Goal: Task Accomplishment & Management: Manage account settings

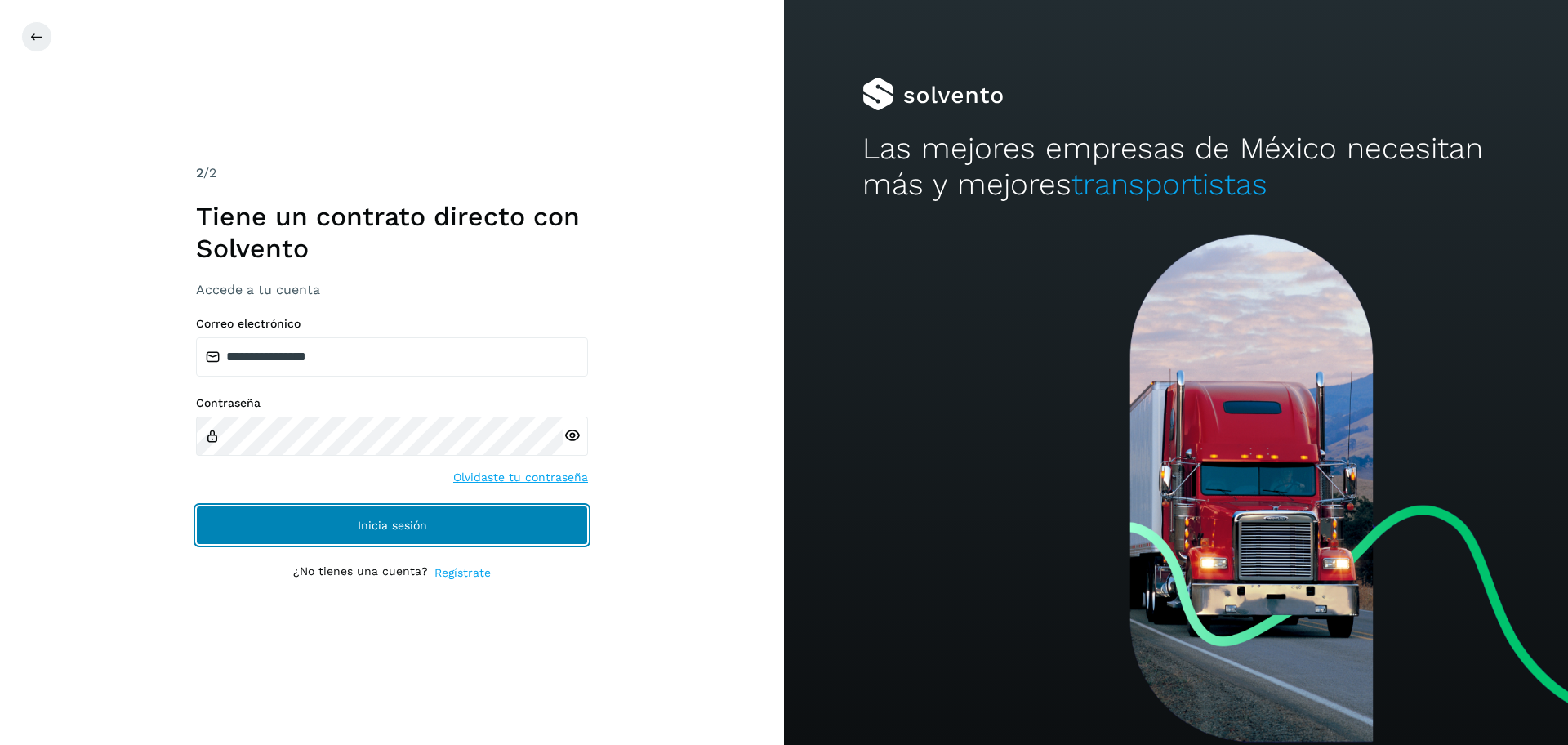
click at [296, 534] on button "Inicia sesión" at bounding box center [392, 525] width 392 height 39
click at [403, 524] on span "Inicia sesión" at bounding box center [392, 525] width 70 height 11
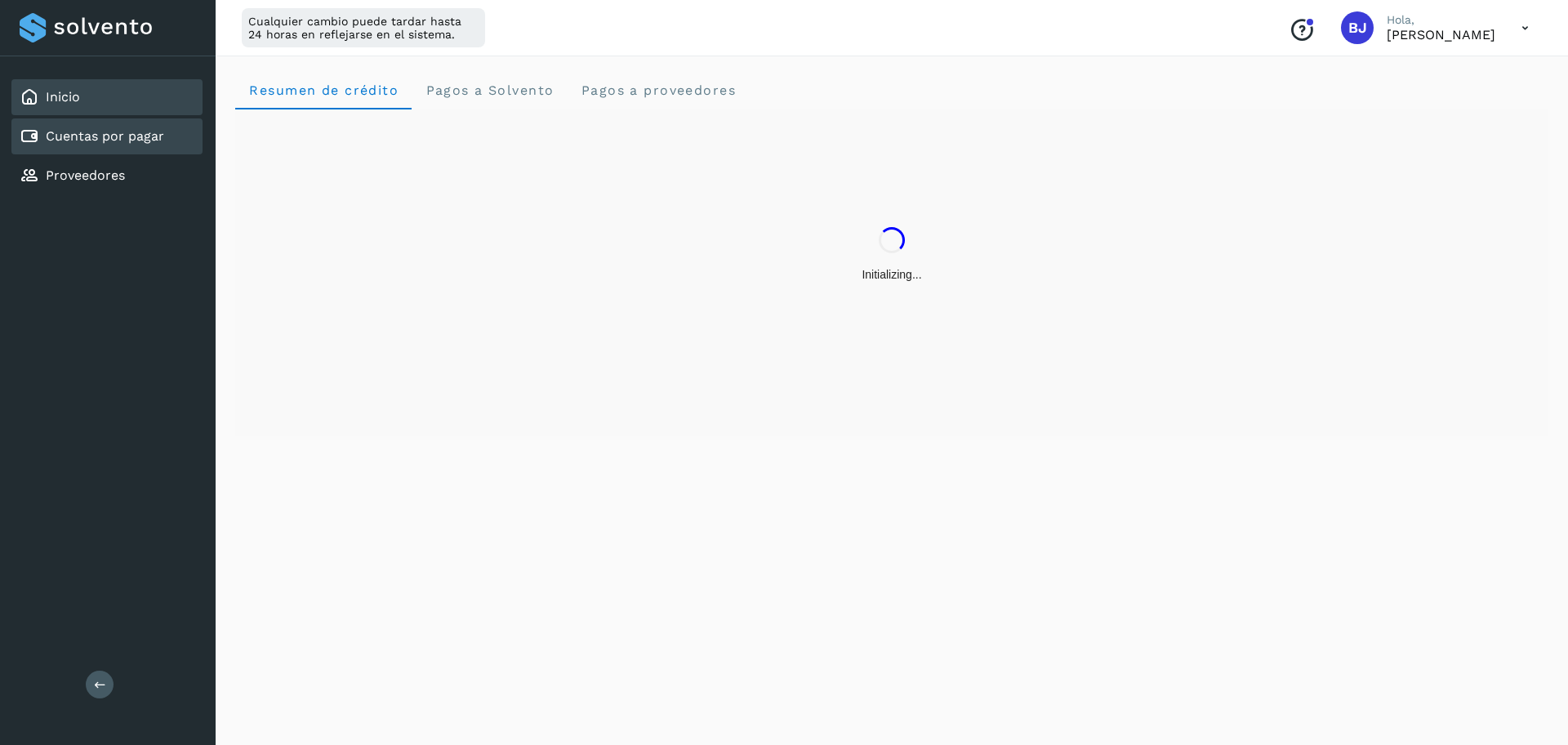
click at [120, 139] on link "Cuentas por pagar" at bounding box center [105, 136] width 119 height 15
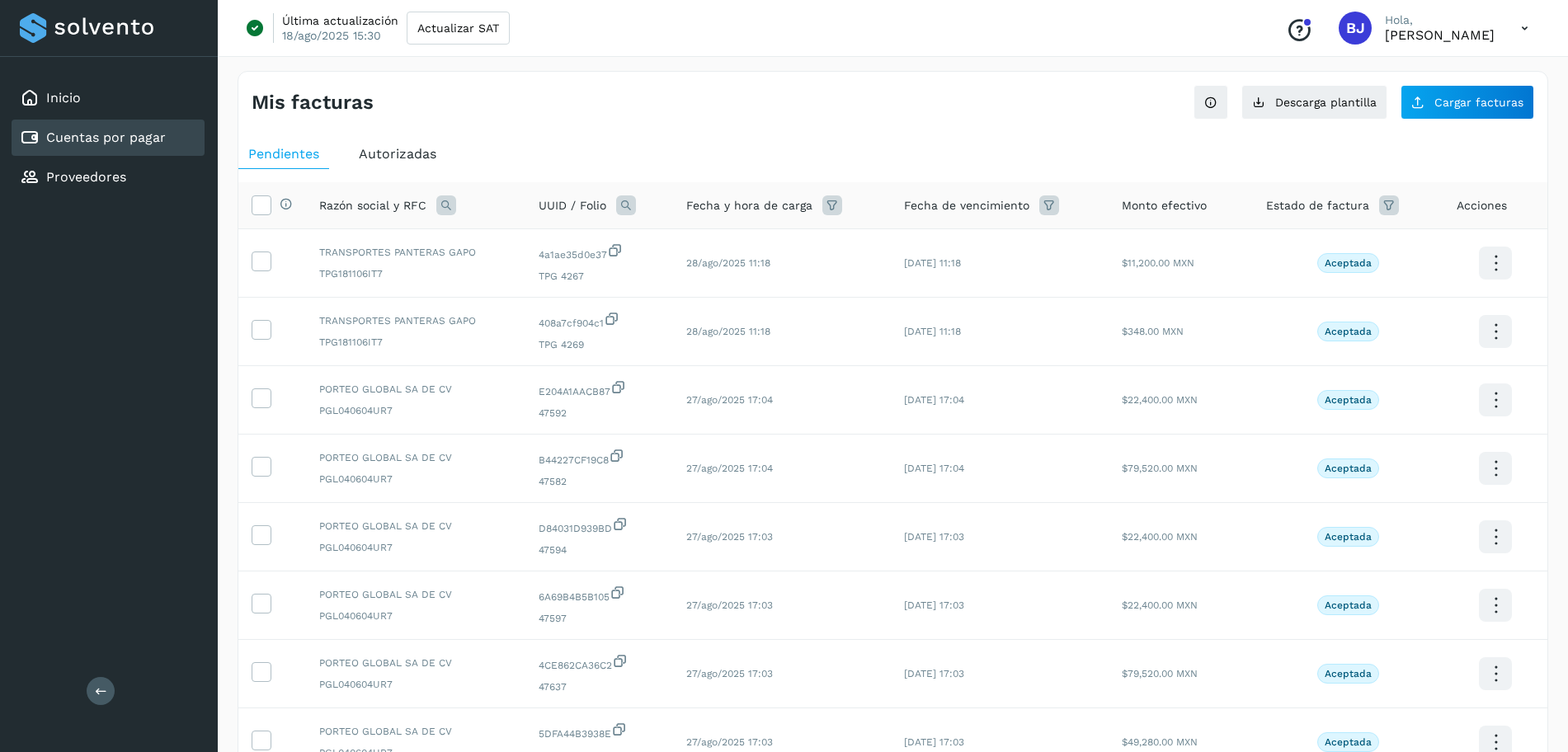
click at [625, 203] on icon at bounding box center [626, 204] width 20 height 20
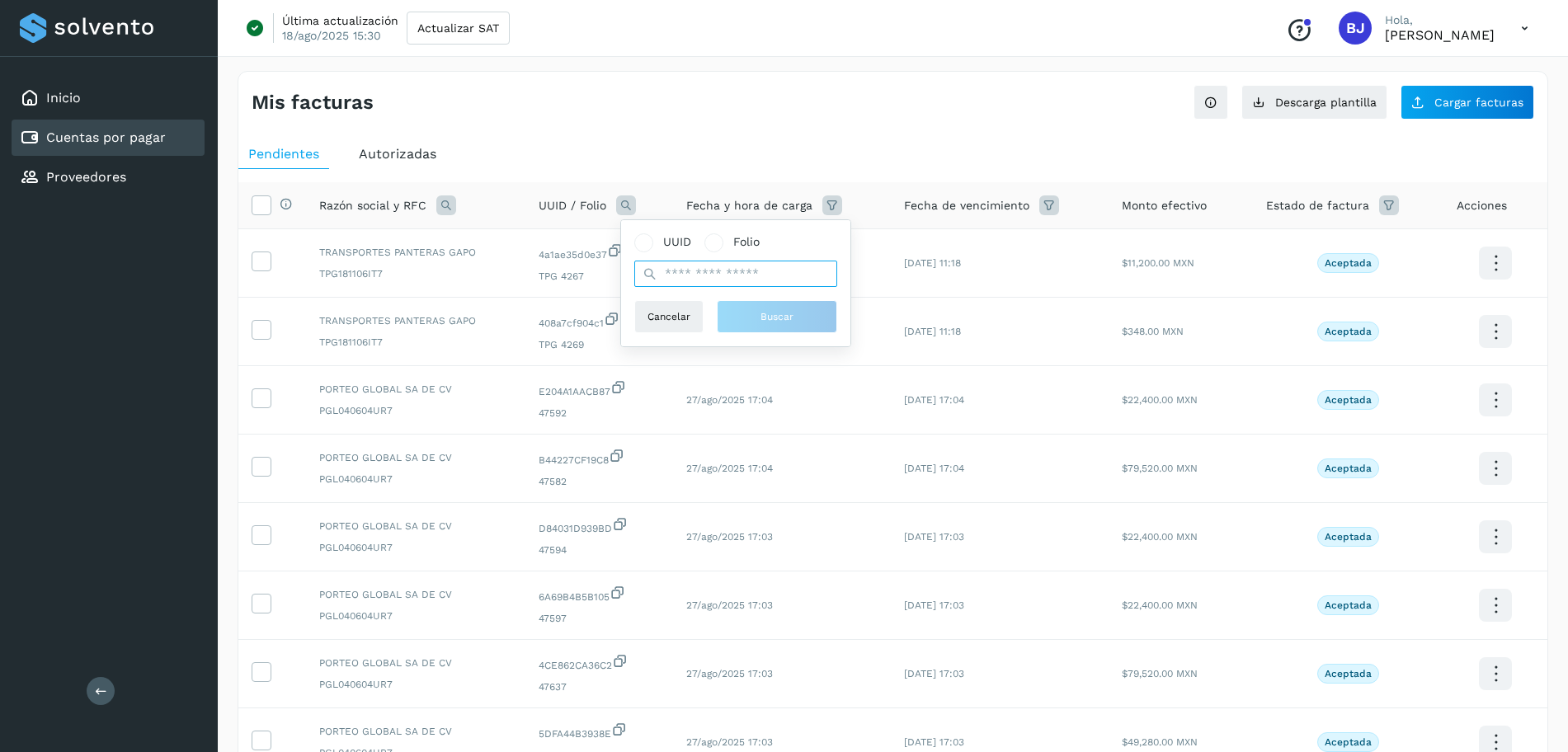
click at [683, 276] on input "text" at bounding box center [735, 273] width 203 height 27
paste input "**********"
type input "**********"
click at [742, 314] on button "Buscar" at bounding box center [785, 317] width 121 height 33
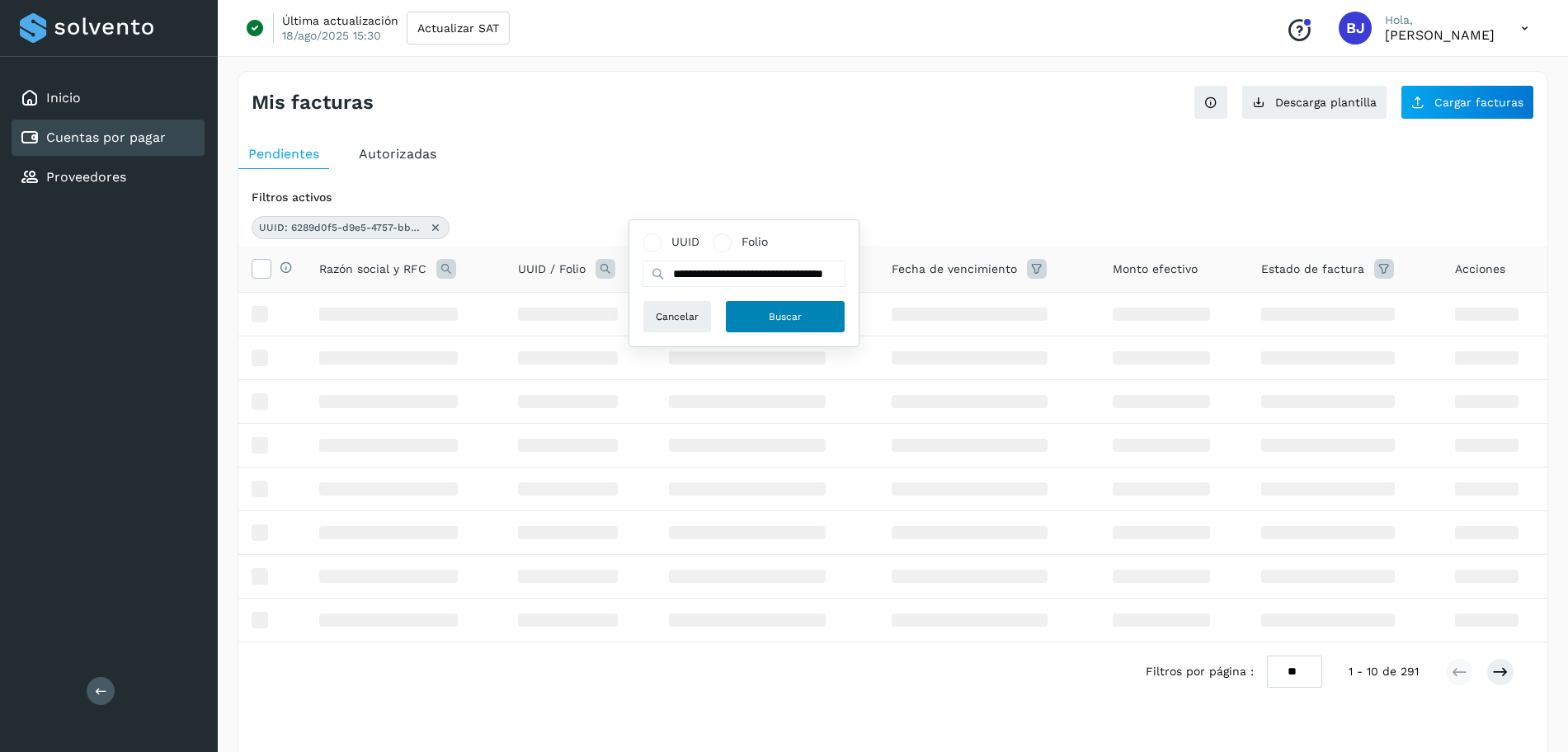
scroll to position [0, 0]
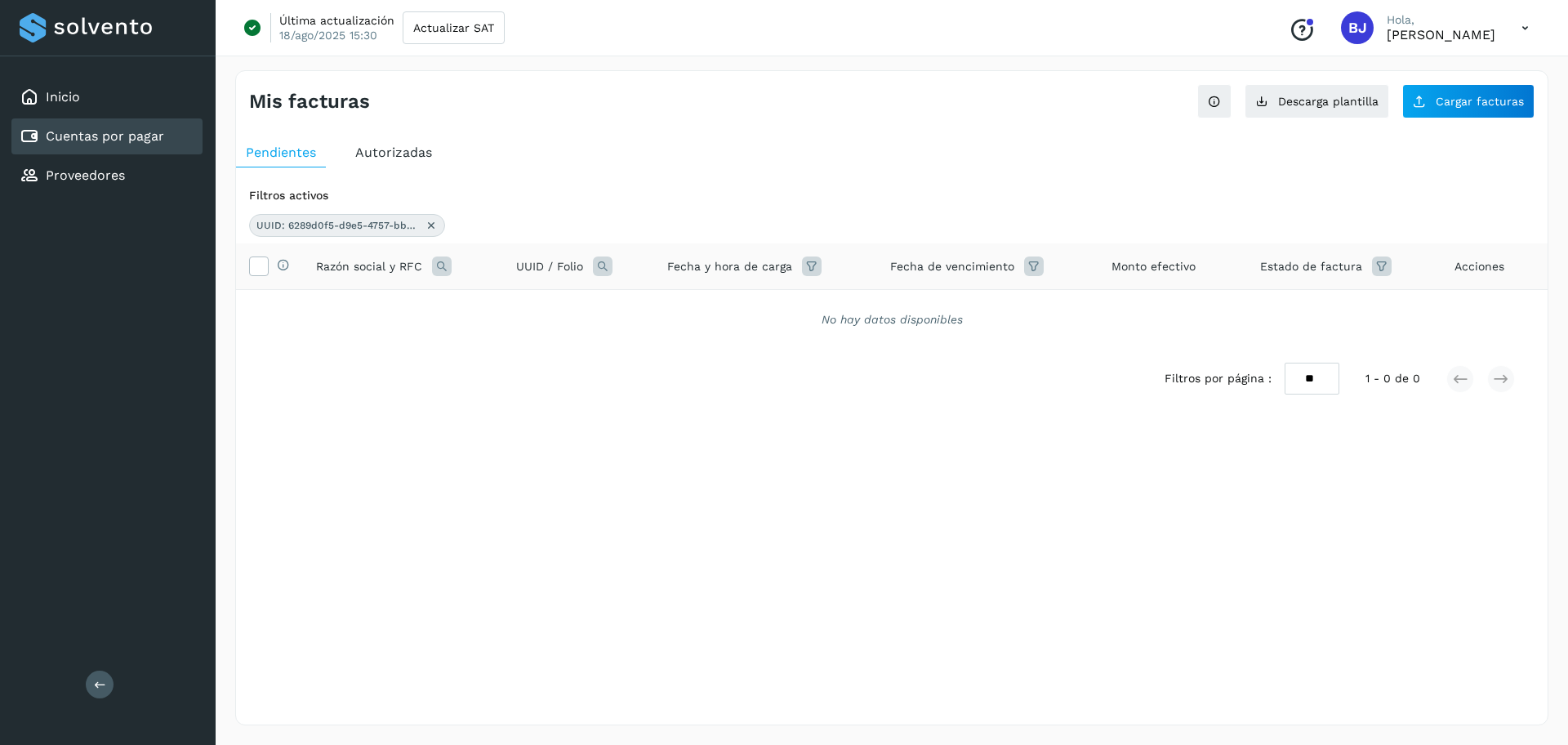
click at [430, 229] on icon at bounding box center [431, 225] width 13 height 13
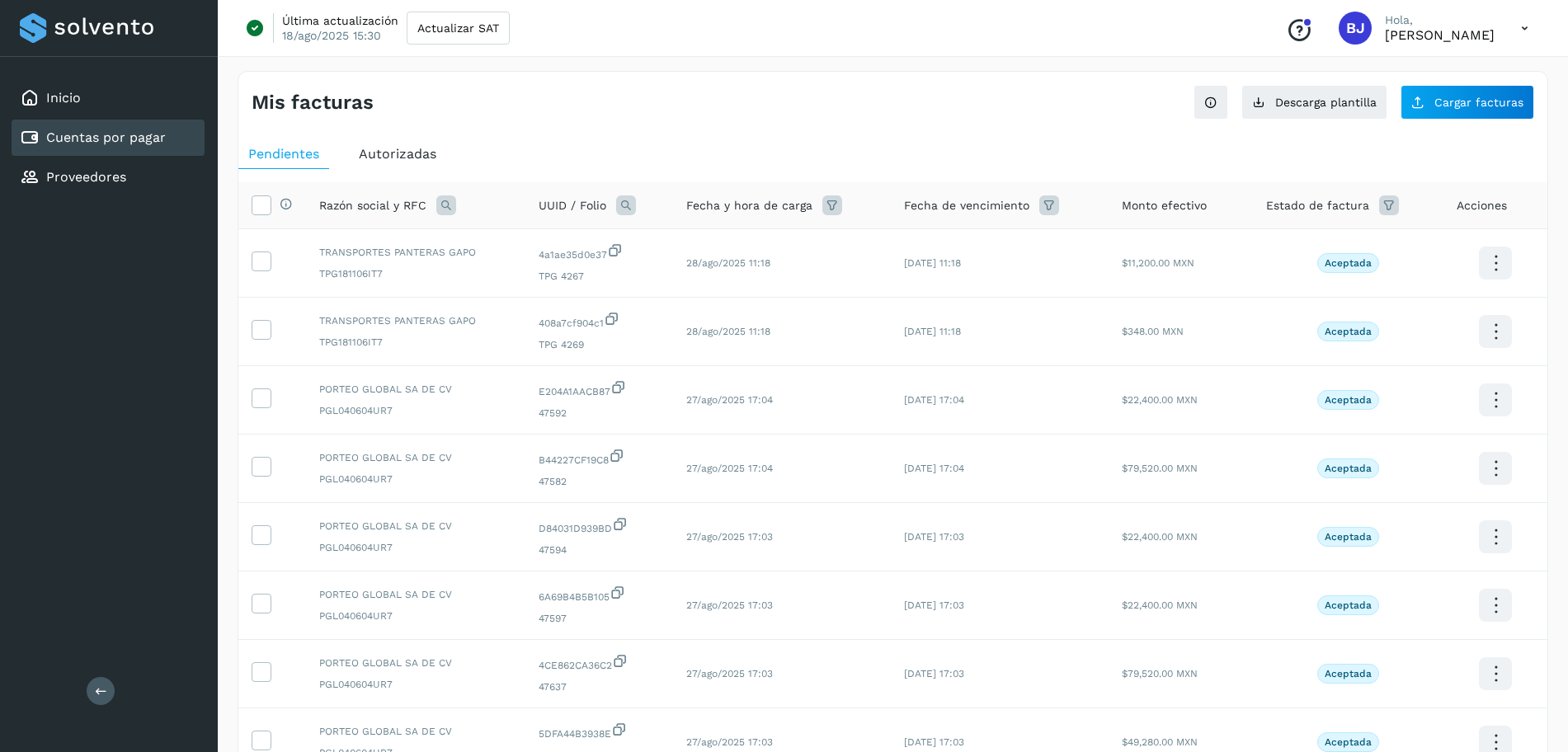
click at [622, 215] on icon at bounding box center [626, 204] width 20 height 20
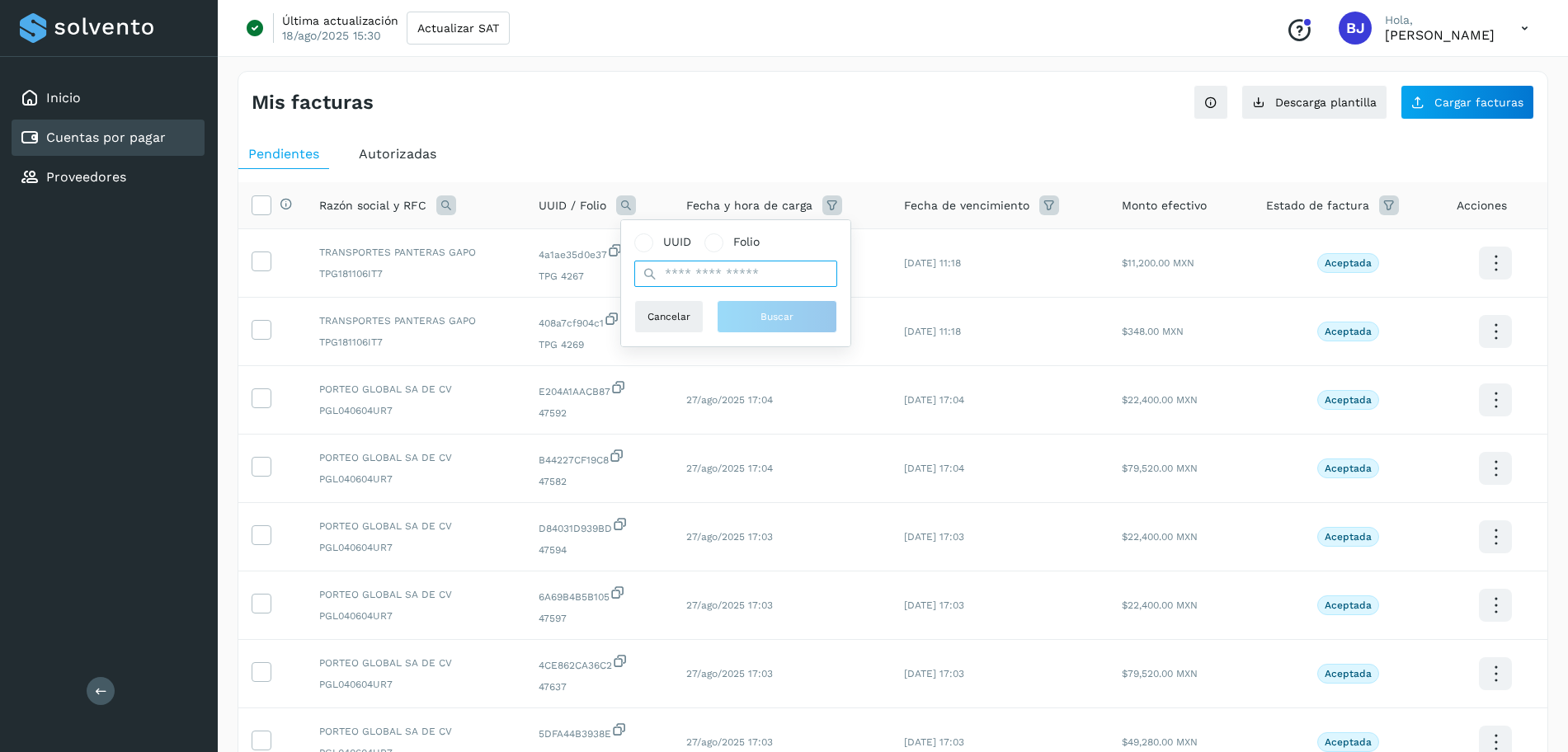
click at [707, 267] on input "text" at bounding box center [735, 273] width 203 height 27
paste input "**********"
type input "**********"
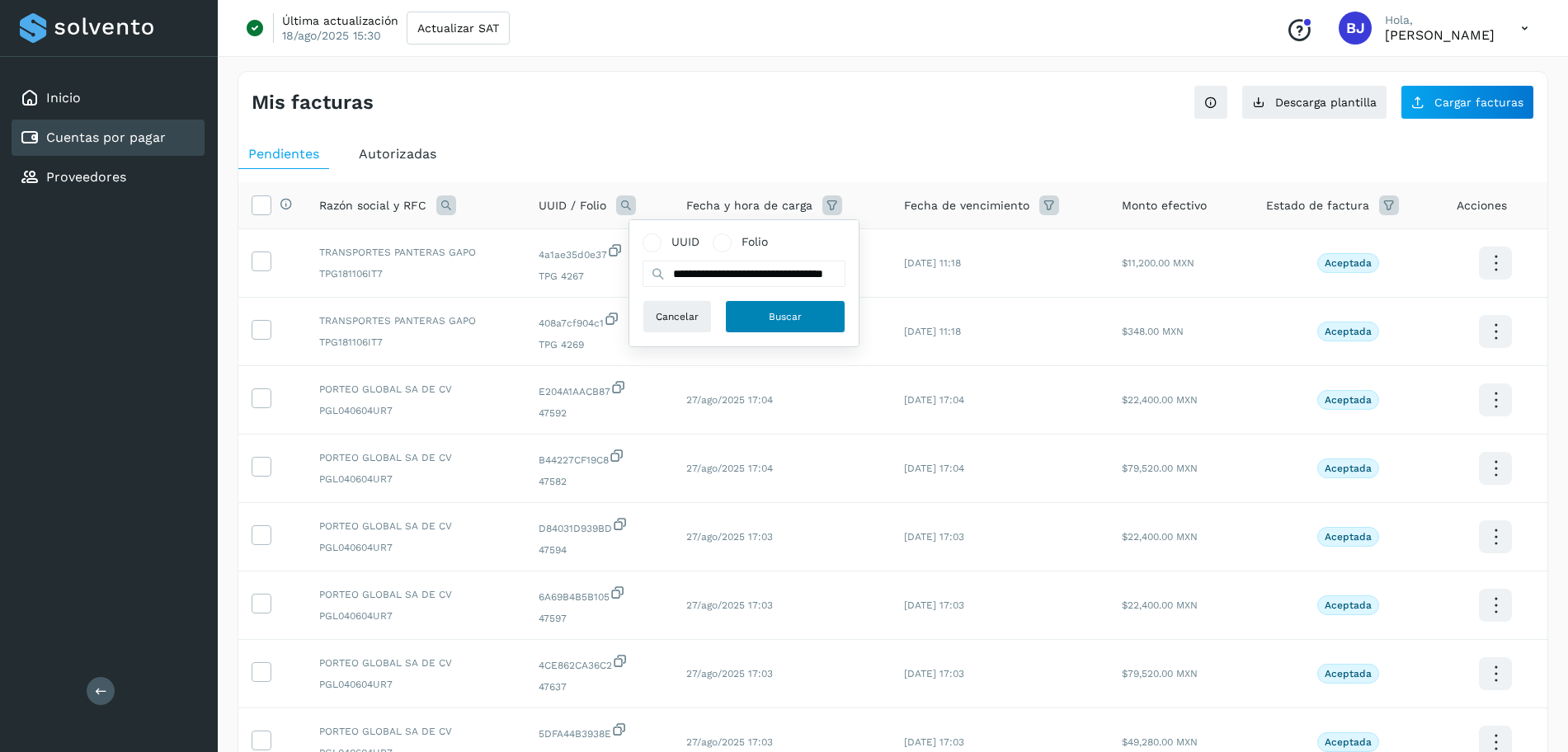
click at [777, 318] on span "Buscar" at bounding box center [785, 316] width 33 height 15
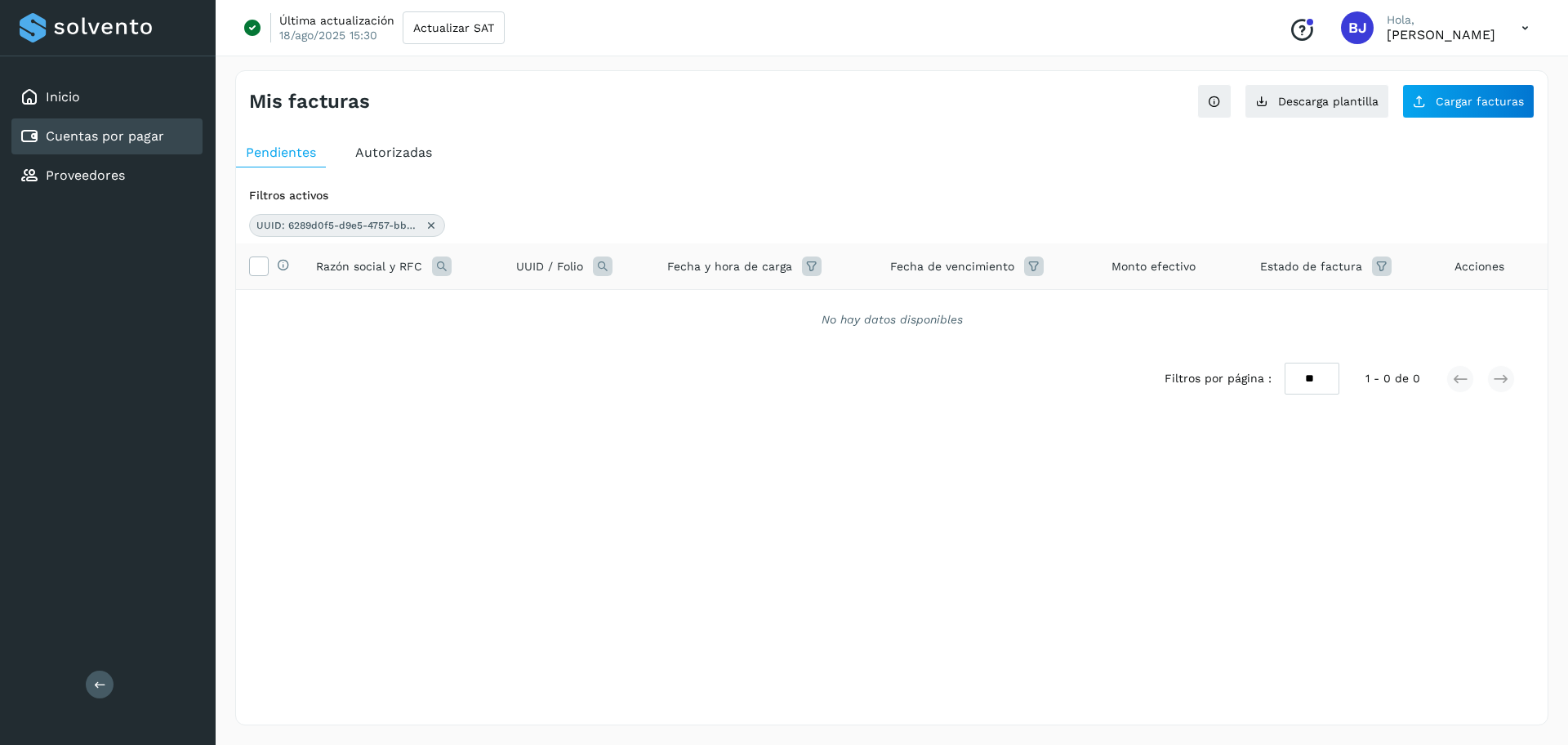
click at [433, 228] on icon at bounding box center [431, 225] width 13 height 13
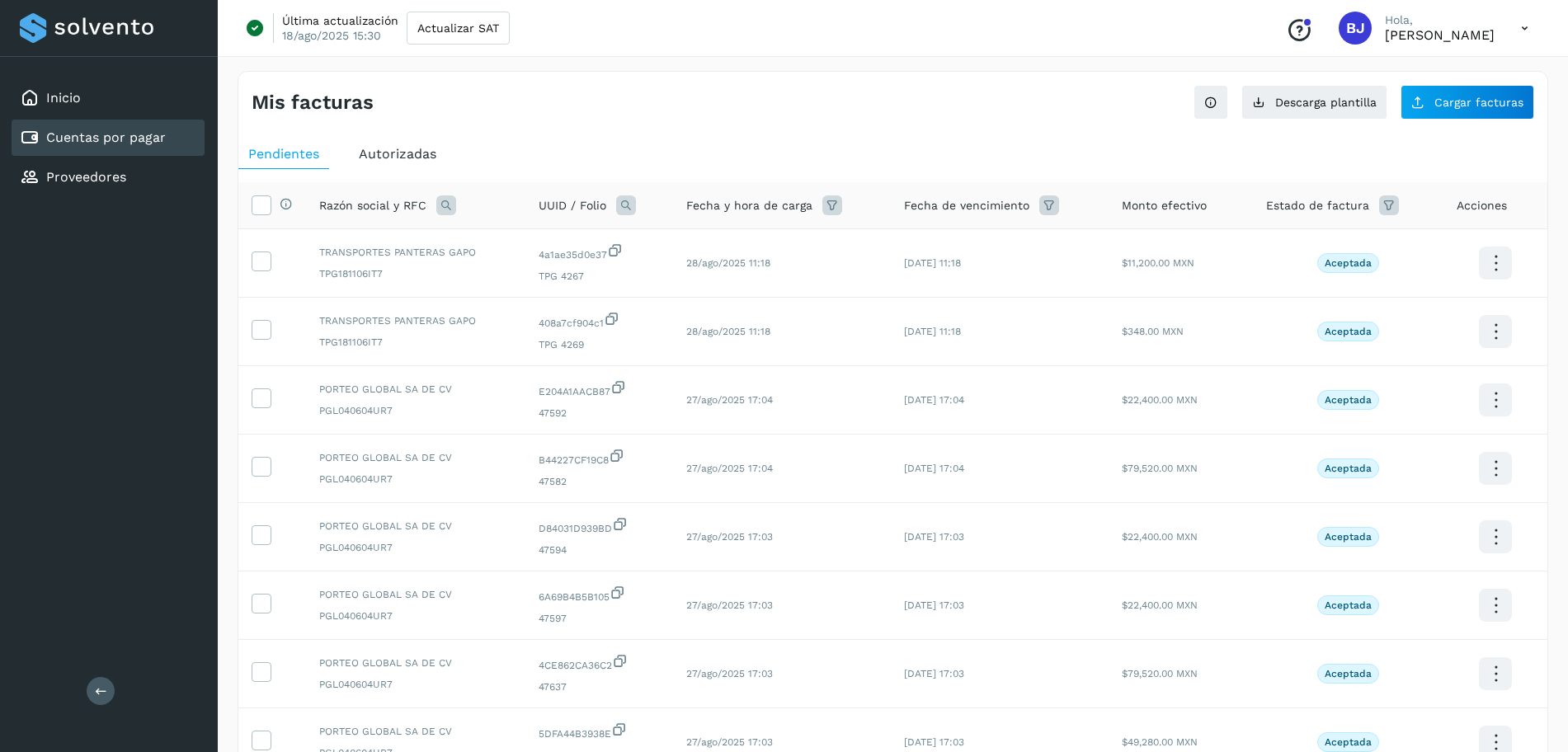
click at [444, 210] on icon at bounding box center [446, 204] width 20 height 20
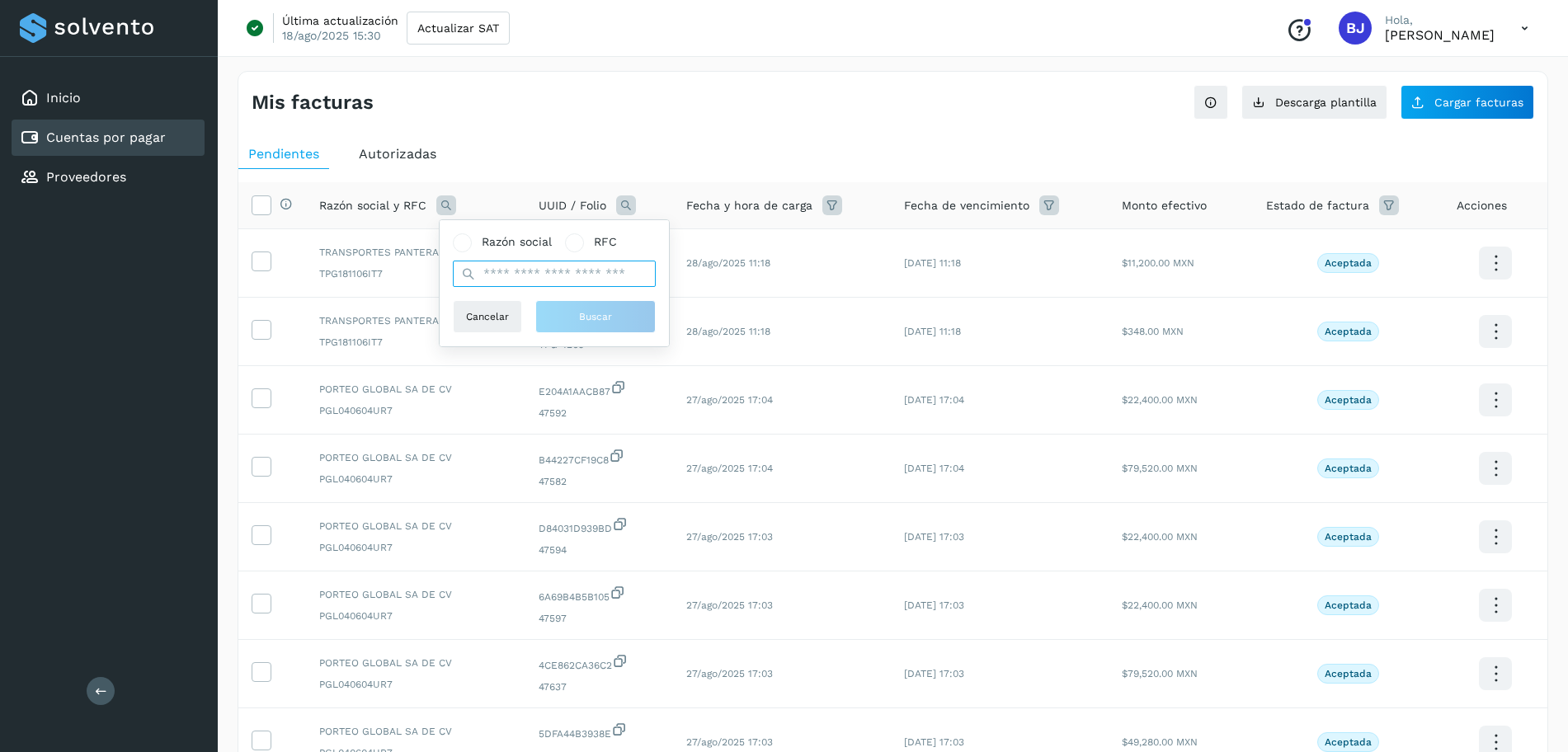
click at [549, 281] on input "text" at bounding box center [554, 273] width 203 height 27
type input "**********"
click at [596, 315] on span "Buscar" at bounding box center [595, 316] width 33 height 15
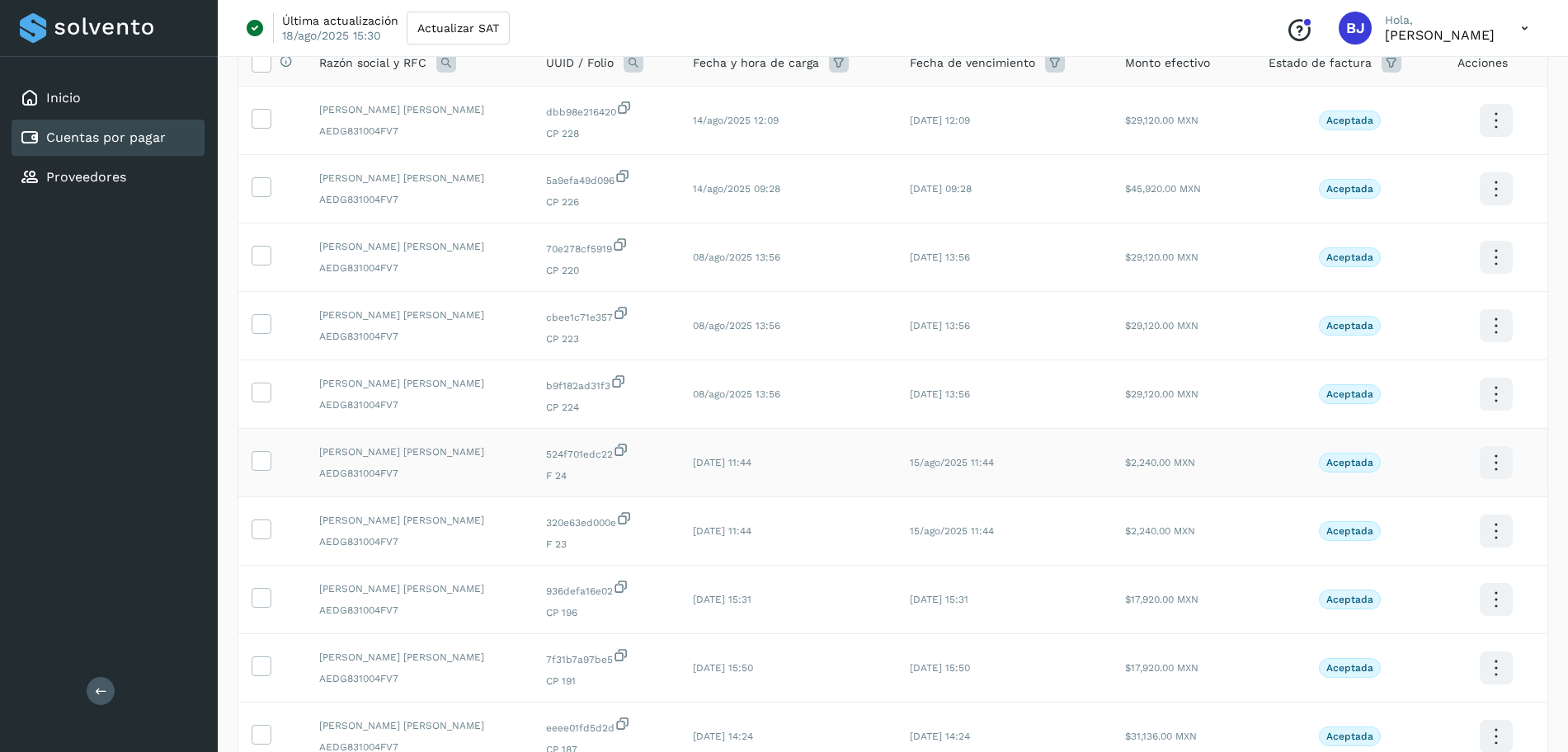
scroll to position [103, 0]
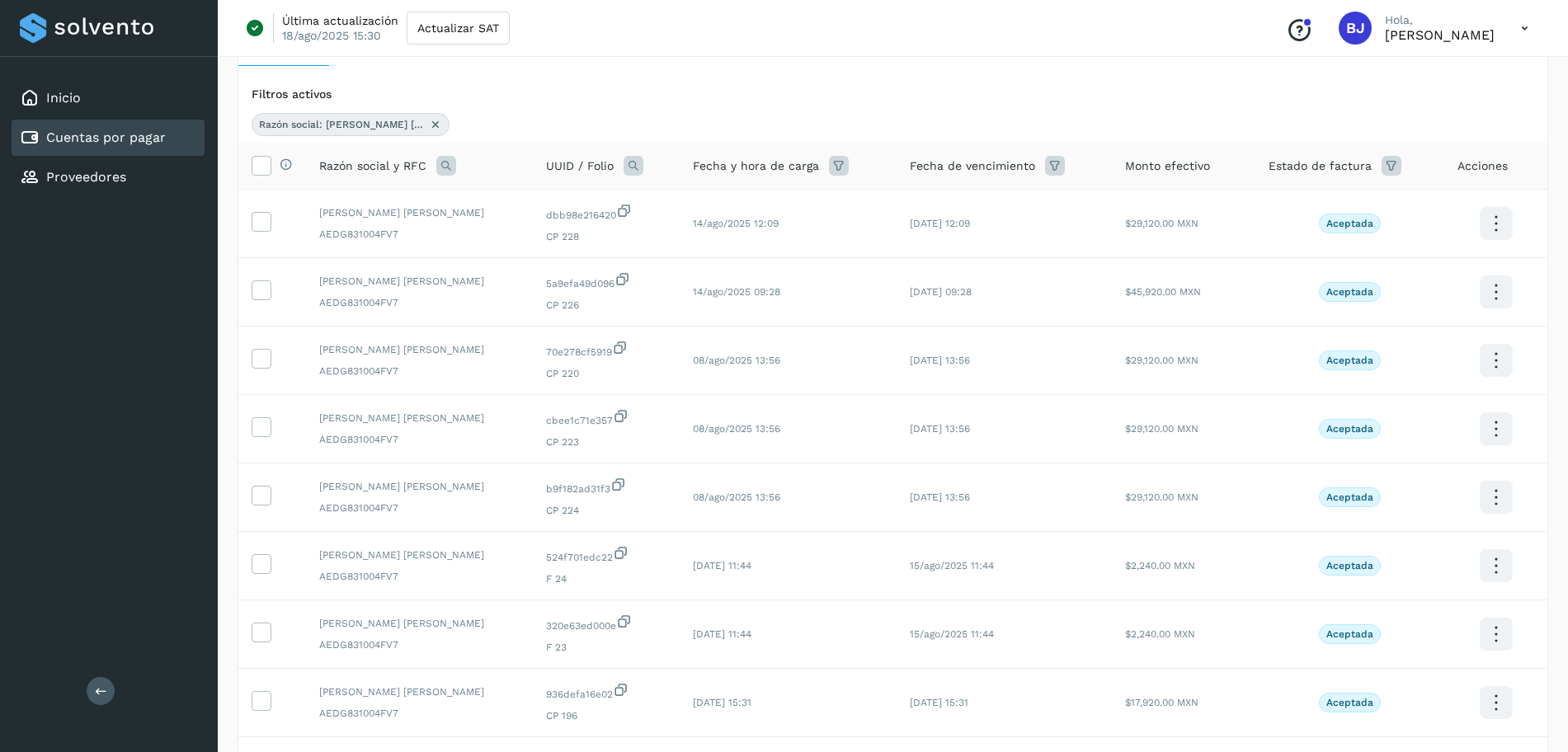
click at [146, 130] on link "Cuentas por pagar" at bounding box center [106, 137] width 120 height 15
click at [89, 187] on div "Proveedores" at bounding box center [73, 177] width 106 height 20
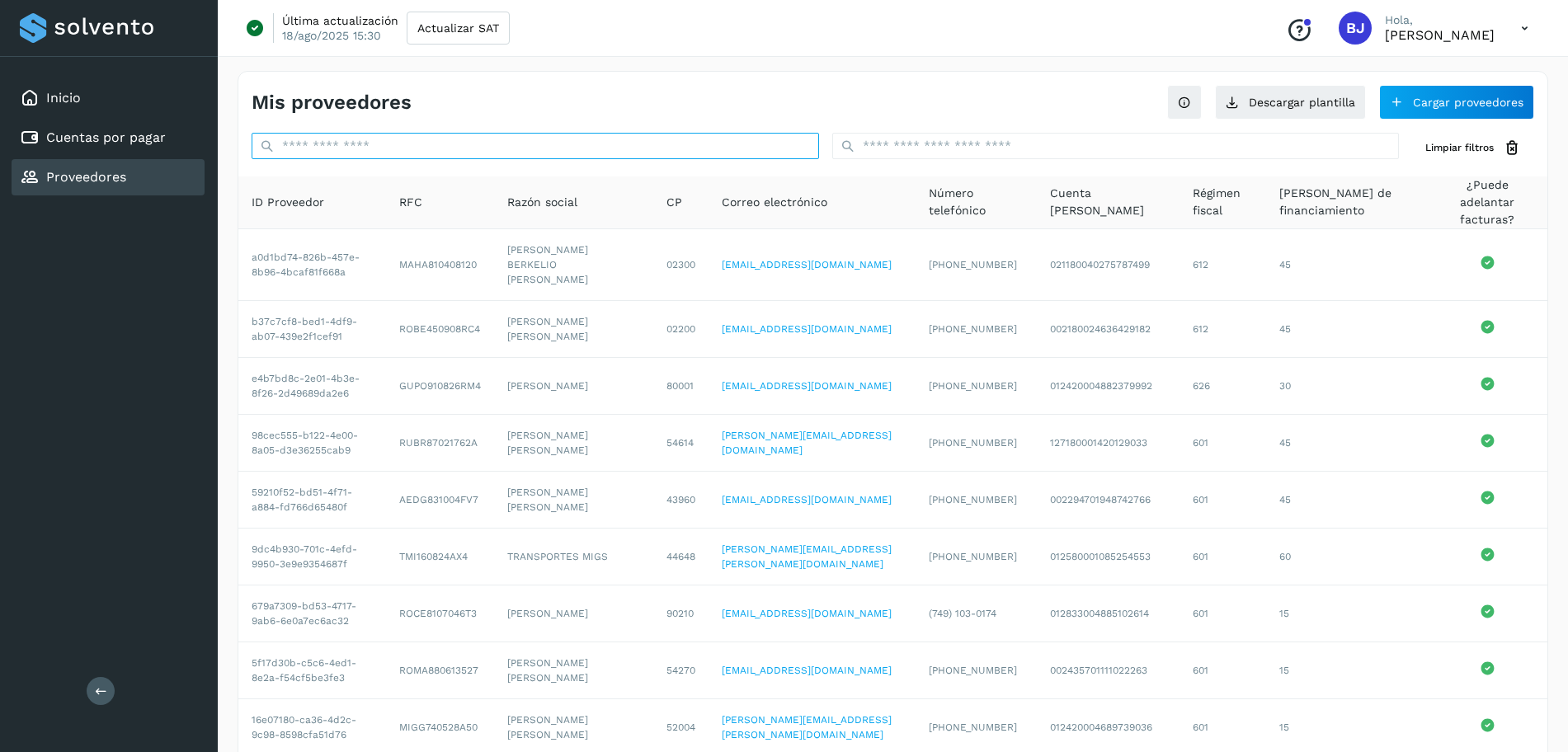
click at [382, 151] on input "text" at bounding box center [535, 145] width 567 height 27
click at [912, 145] on input "text" at bounding box center [1115, 145] width 567 height 27
type input "**********"
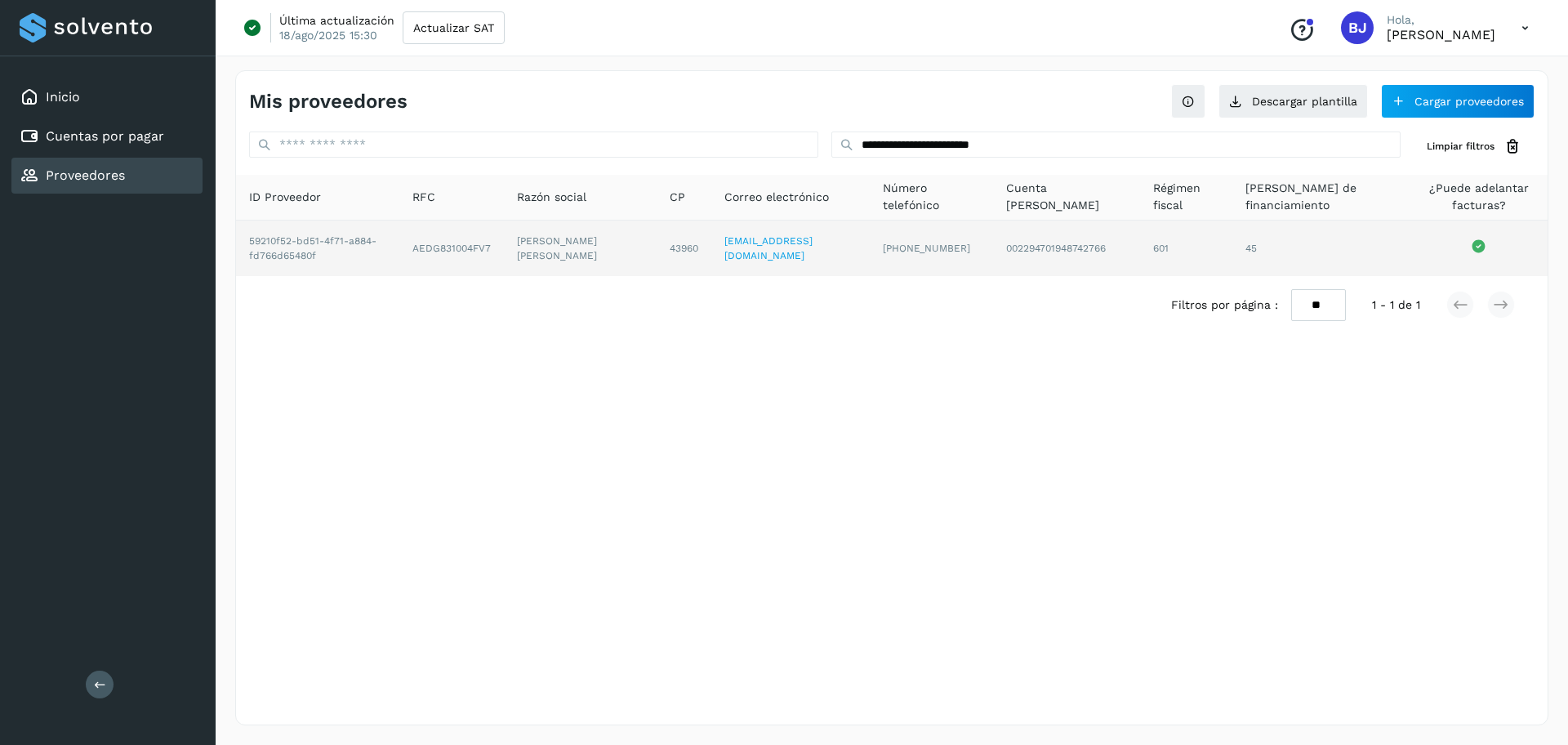
click at [726, 238] on td "43960" at bounding box center [790, 248] width 158 height 56
click at [711, 257] on td "43960" at bounding box center [790, 248] width 158 height 56
click at [399, 258] on td "59210f52-bd51-4f71-a884-fd766d65480f" at bounding box center [451, 248] width 104 height 56
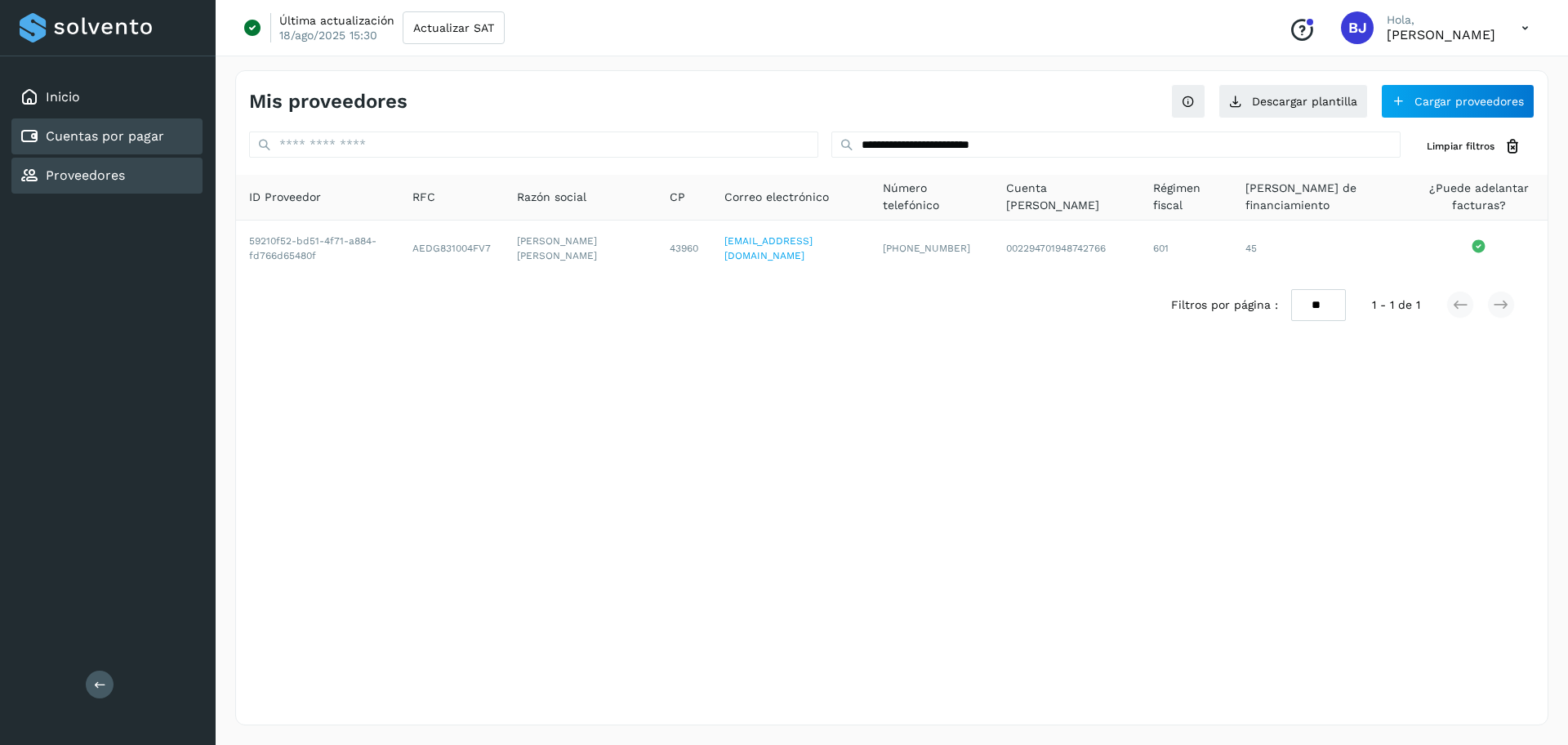
click at [137, 148] on div "Cuentas por pagar" at bounding box center [106, 136] width 191 height 36
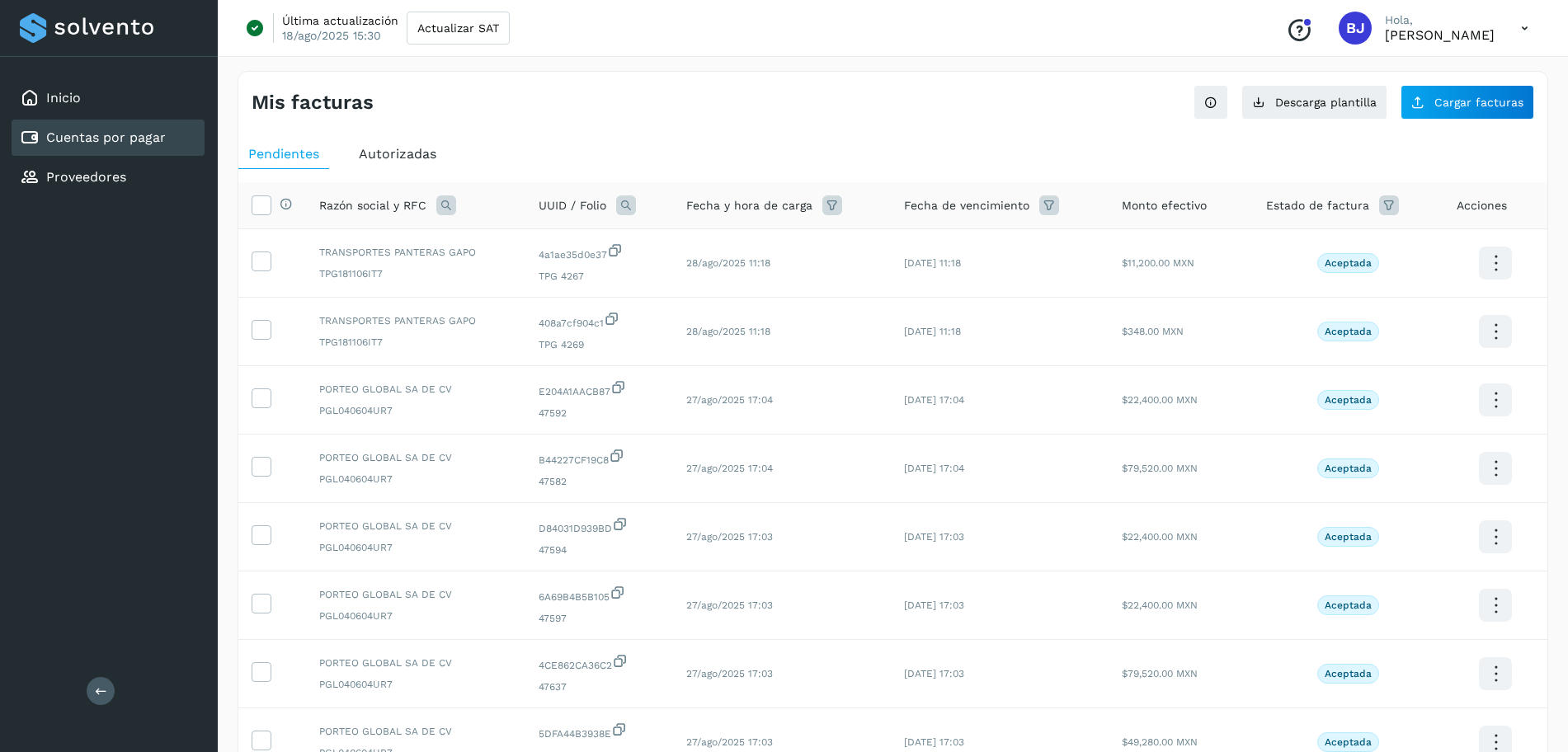
click at [428, 157] on span "Autorizadas" at bounding box center [397, 154] width 78 height 15
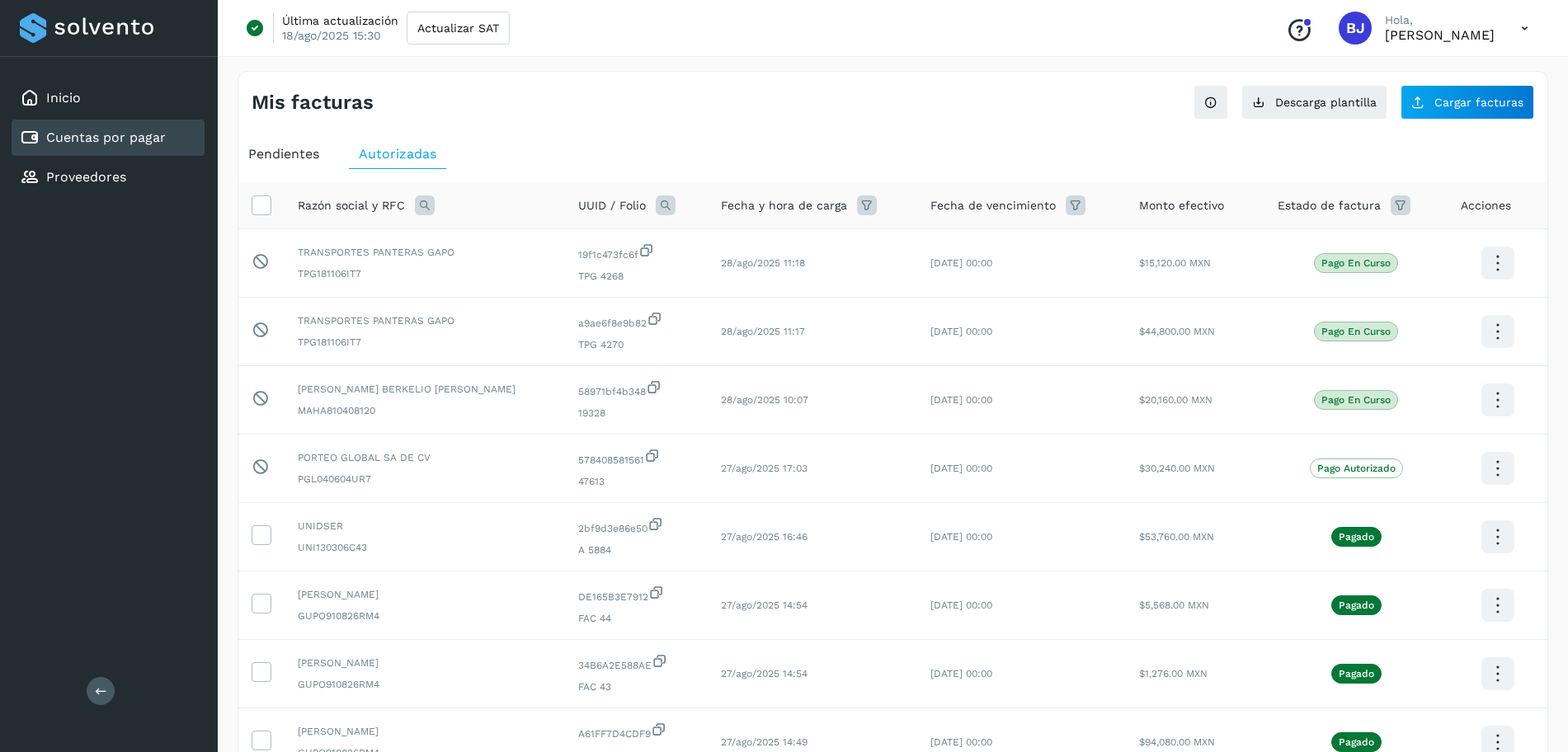
click at [429, 210] on icon at bounding box center [425, 204] width 20 height 20
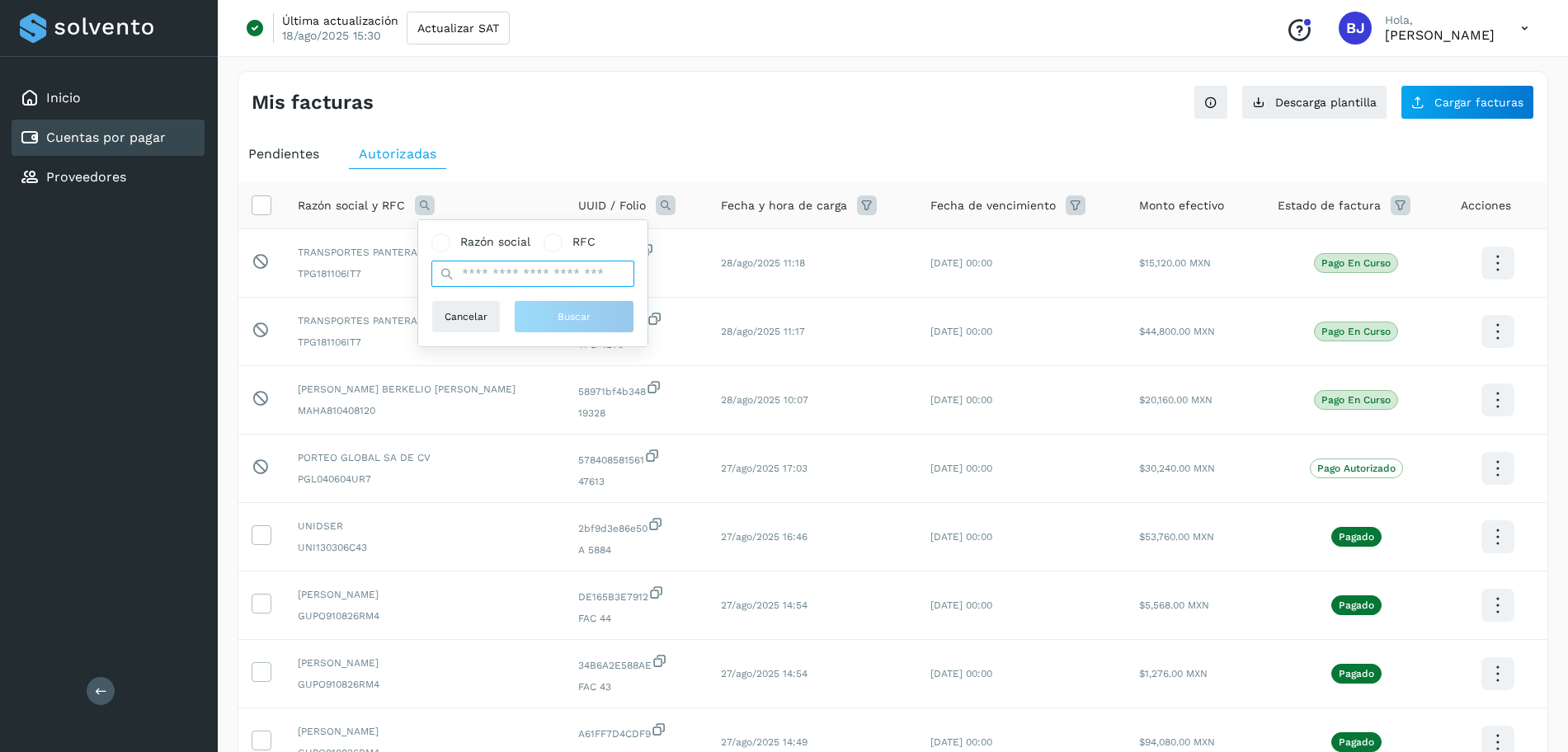
click at [484, 282] on input "text" at bounding box center [532, 273] width 203 height 27
type input "**********"
click at [581, 309] on span "Buscar" at bounding box center [573, 316] width 33 height 15
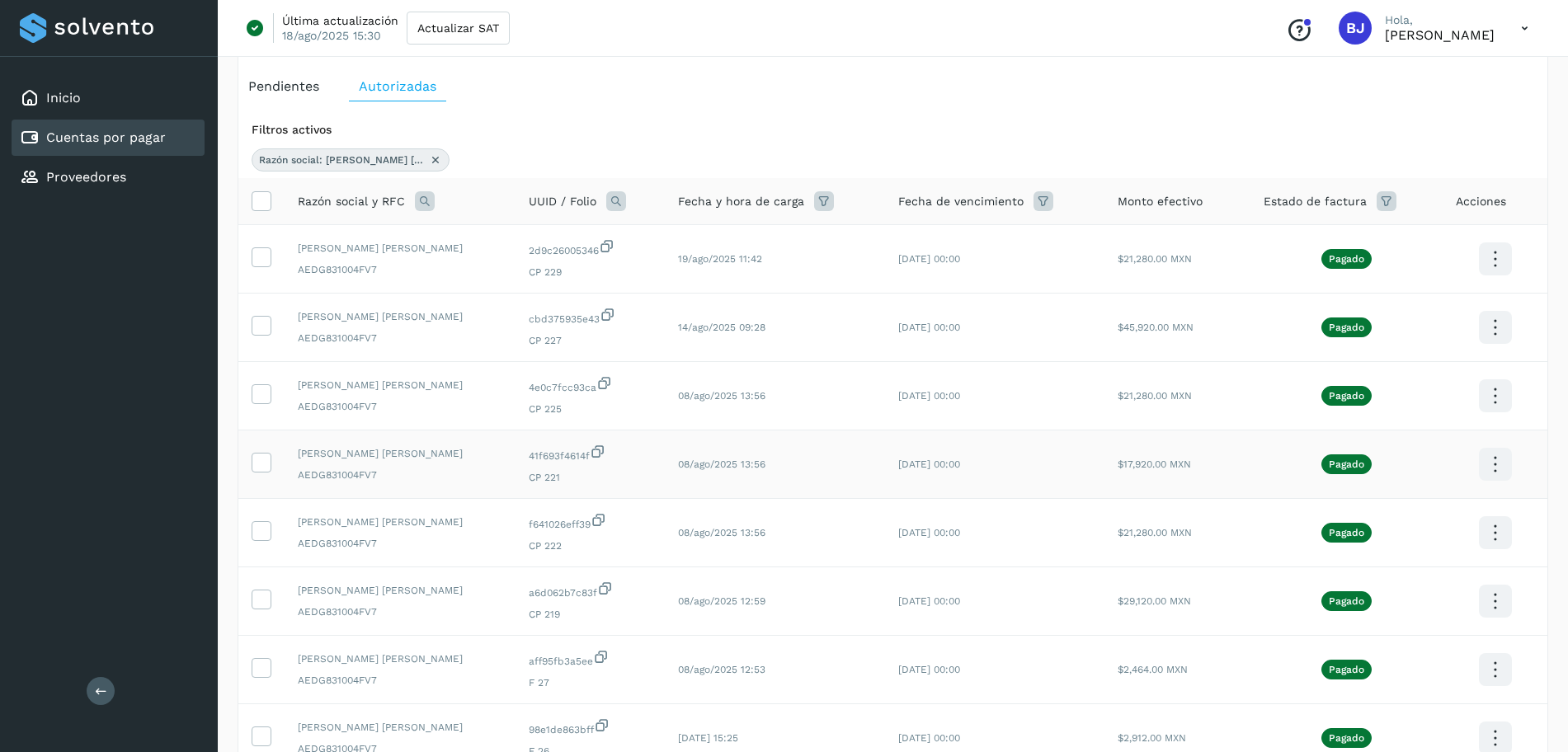
scroll to position [103, 0]
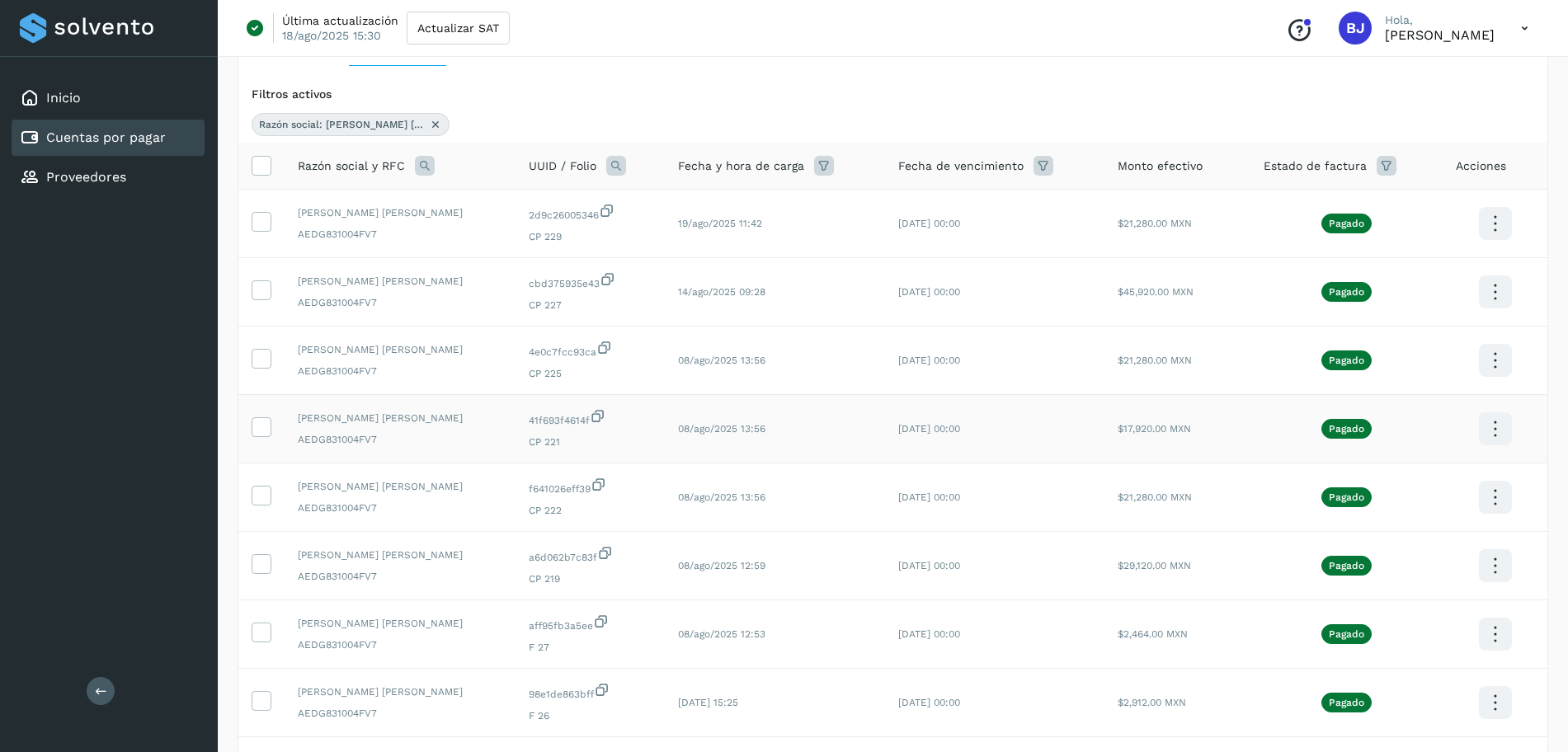
click at [536, 441] on span "CP 221" at bounding box center [591, 441] width 123 height 15
click at [1480, 243] on icon at bounding box center [1494, 223] width 39 height 38
click at [1433, 445] on button "C.Solvento" at bounding box center [1412, 446] width 196 height 33
click at [89, 124] on div "Cuentas por pagar" at bounding box center [107, 138] width 193 height 36
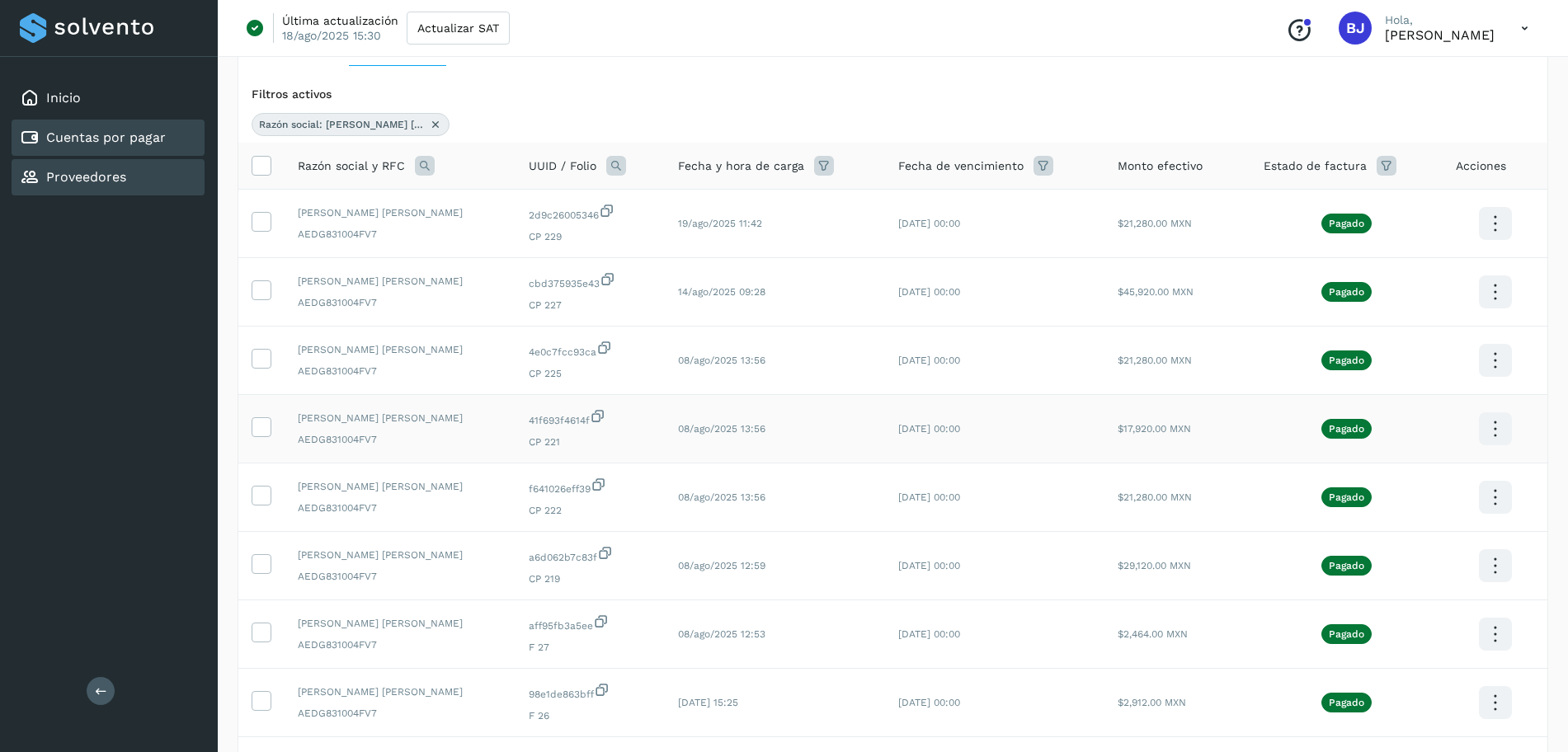
click at [91, 177] on link "Proveedores" at bounding box center [86, 177] width 80 height 15
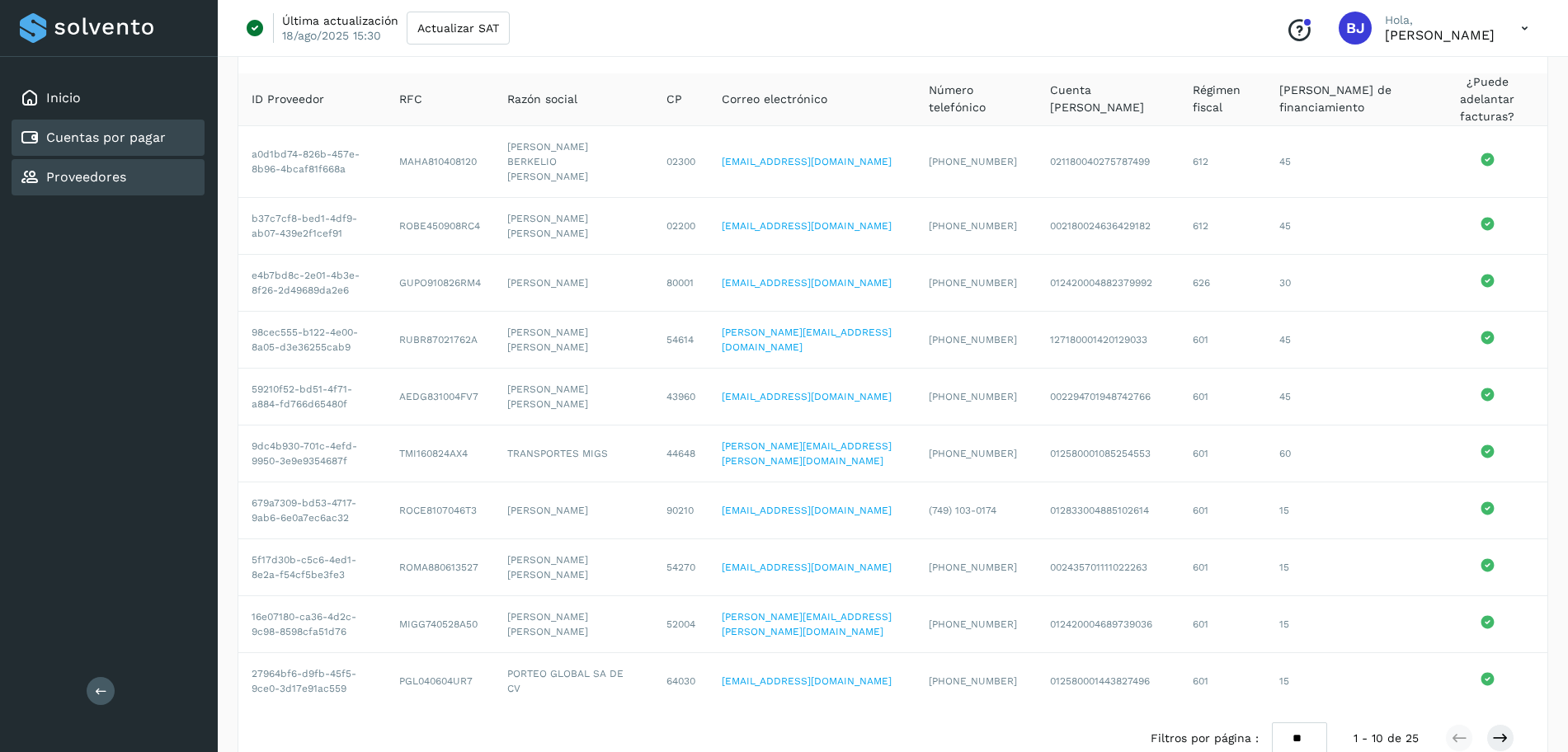
click at [95, 134] on link "Cuentas por pagar" at bounding box center [106, 137] width 120 height 15
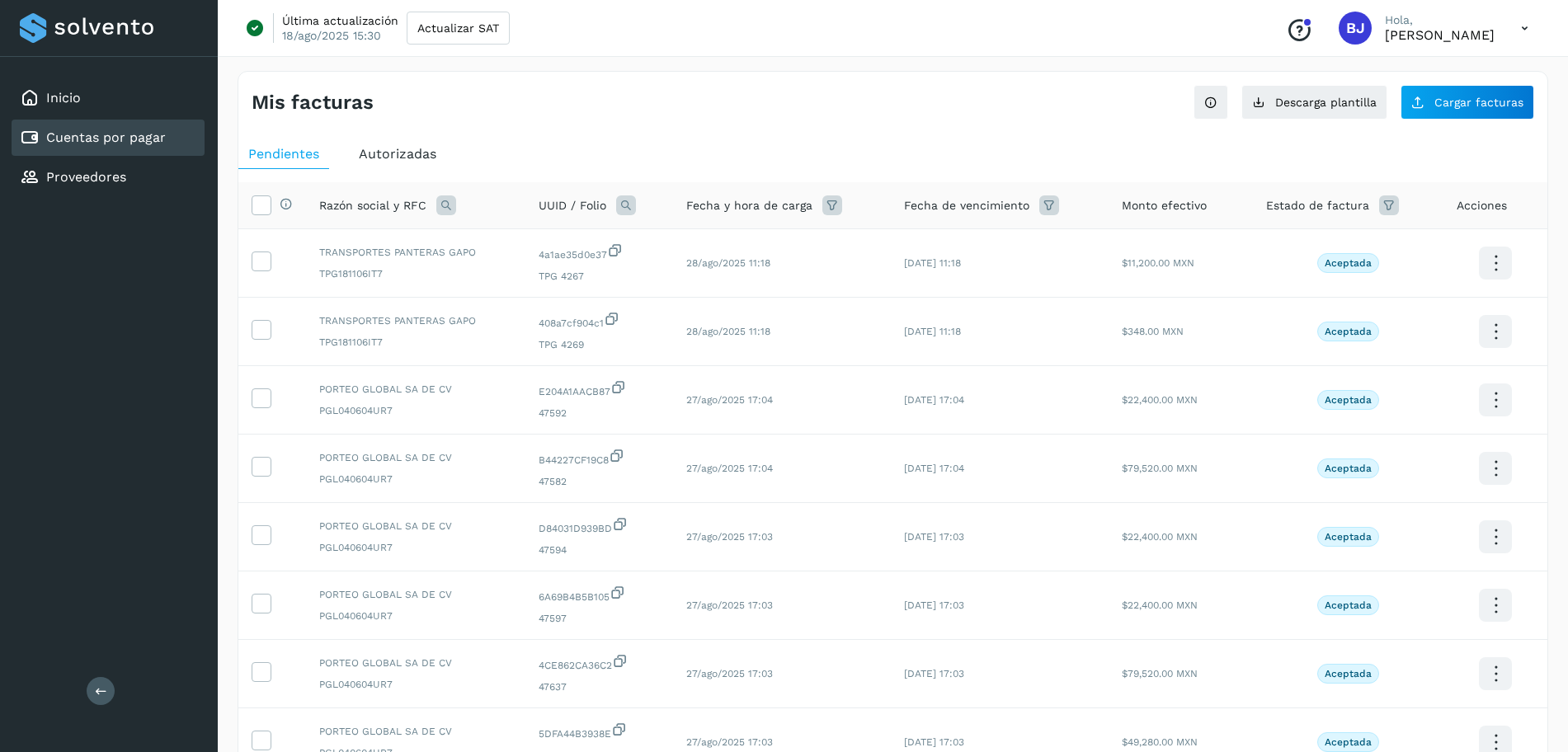
click at [623, 204] on icon at bounding box center [626, 204] width 20 height 20
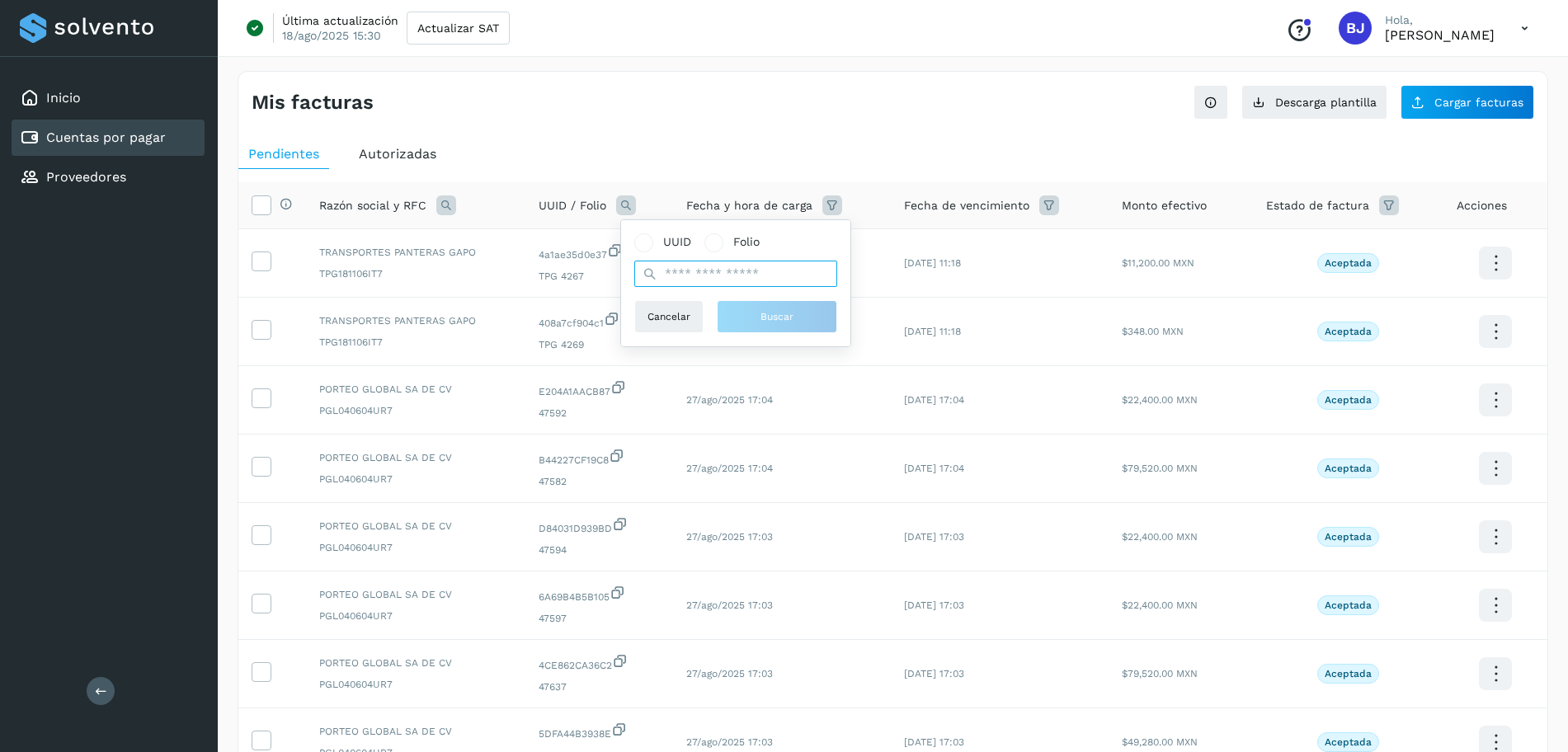
click at [698, 275] on input "text" at bounding box center [735, 273] width 203 height 27
paste input "**********"
type input "**********"
click at [819, 319] on button "Buscar" at bounding box center [785, 317] width 121 height 33
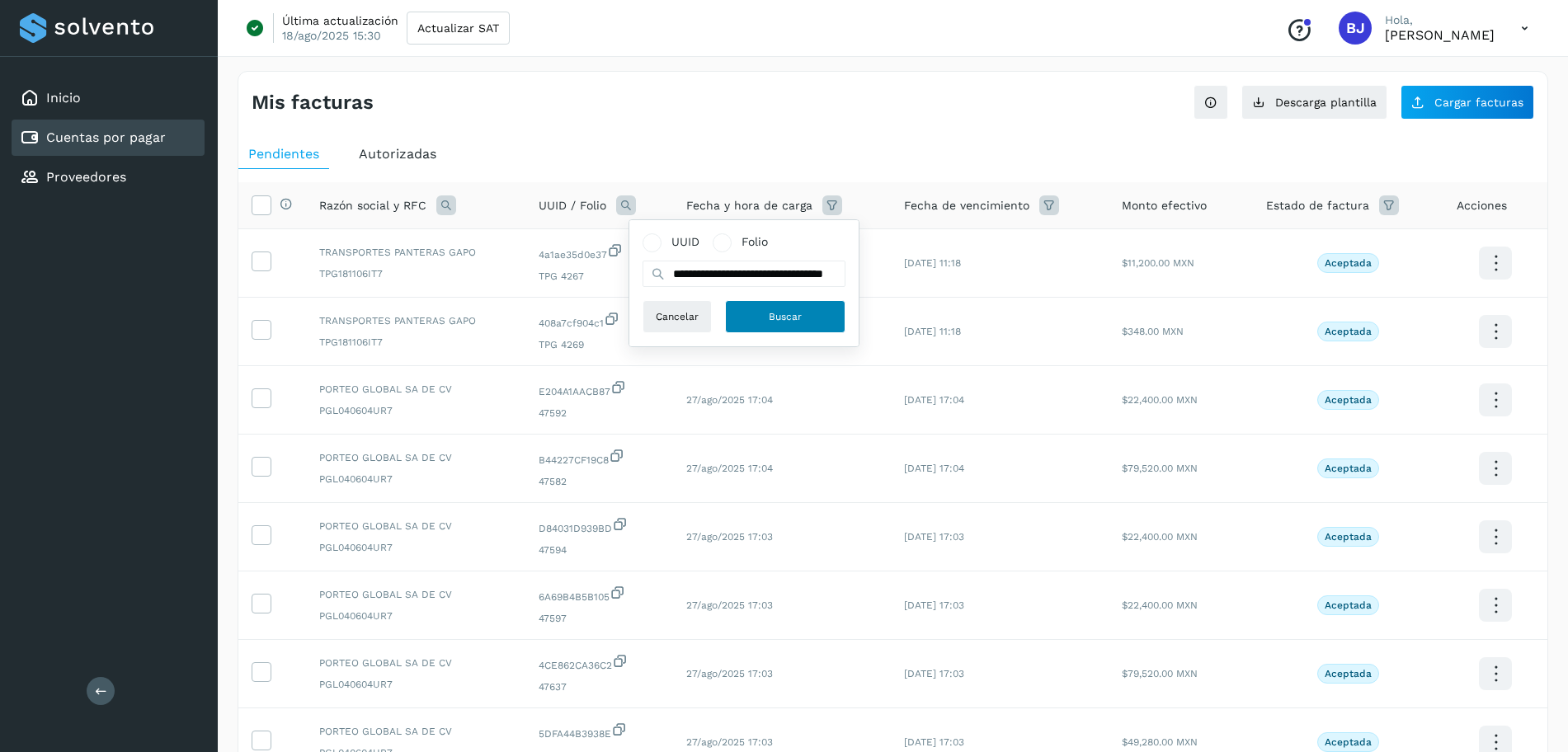
scroll to position [0, 0]
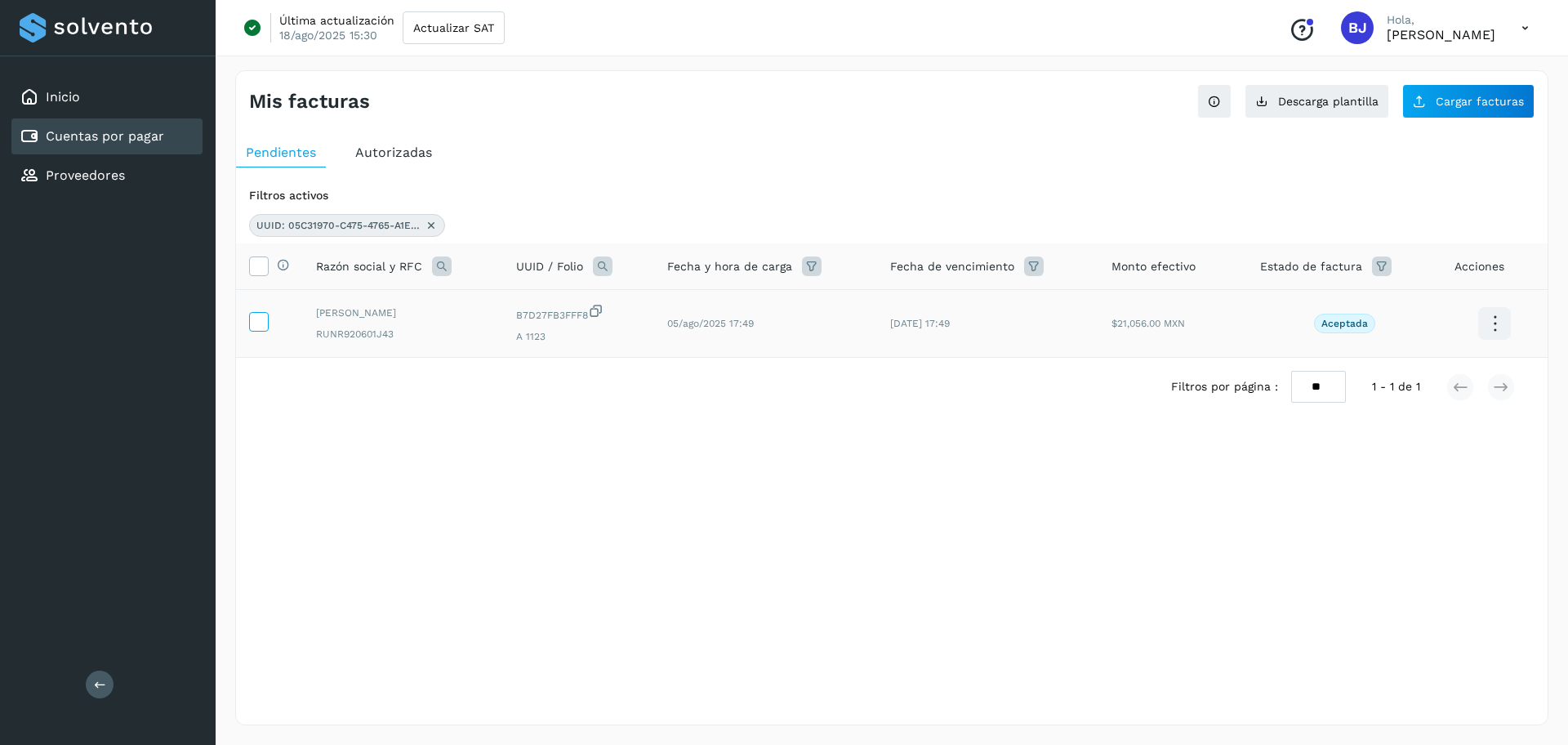
click at [263, 325] on icon at bounding box center [259, 320] width 17 height 17
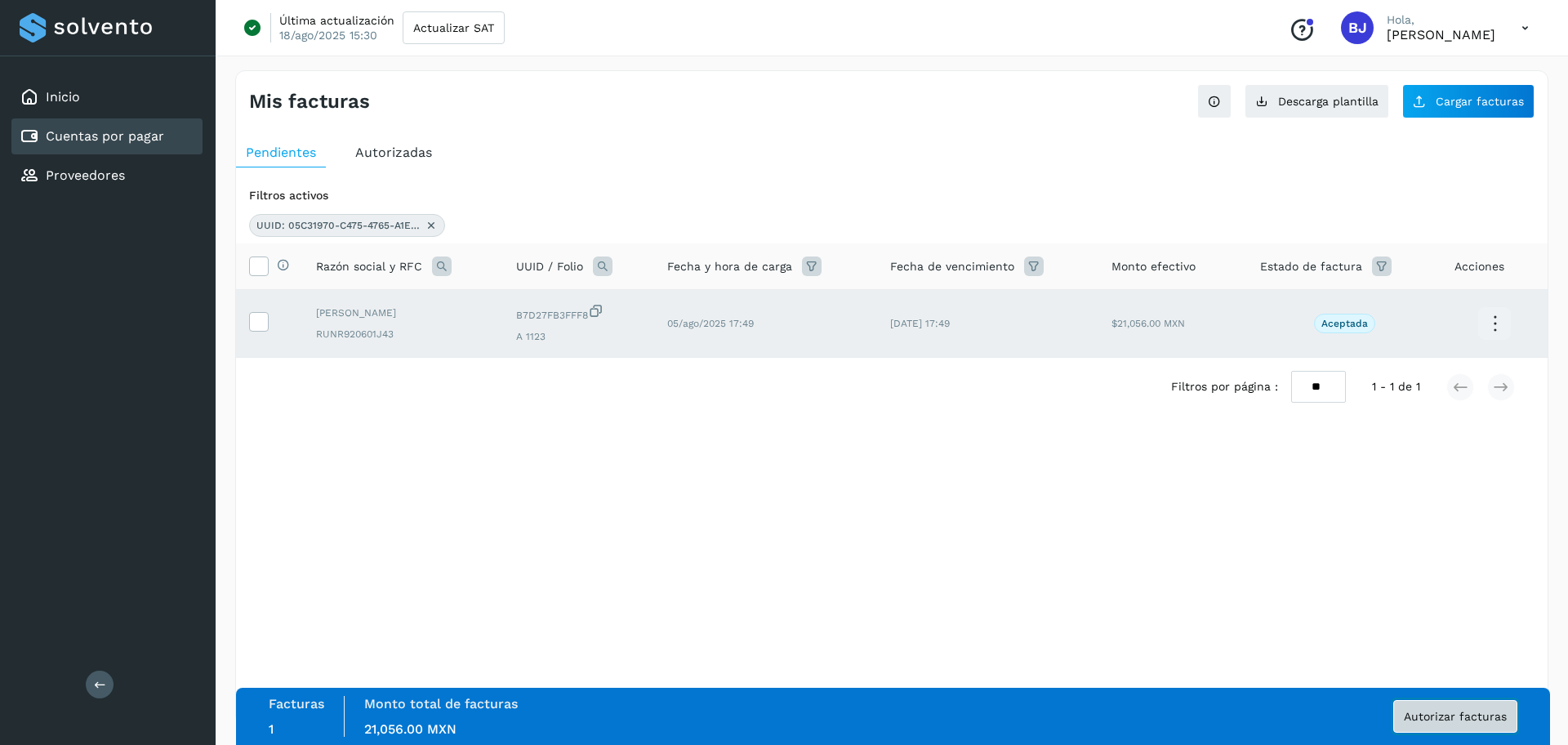
click at [1436, 726] on button "Autorizar facturas" at bounding box center [1455, 716] width 124 height 33
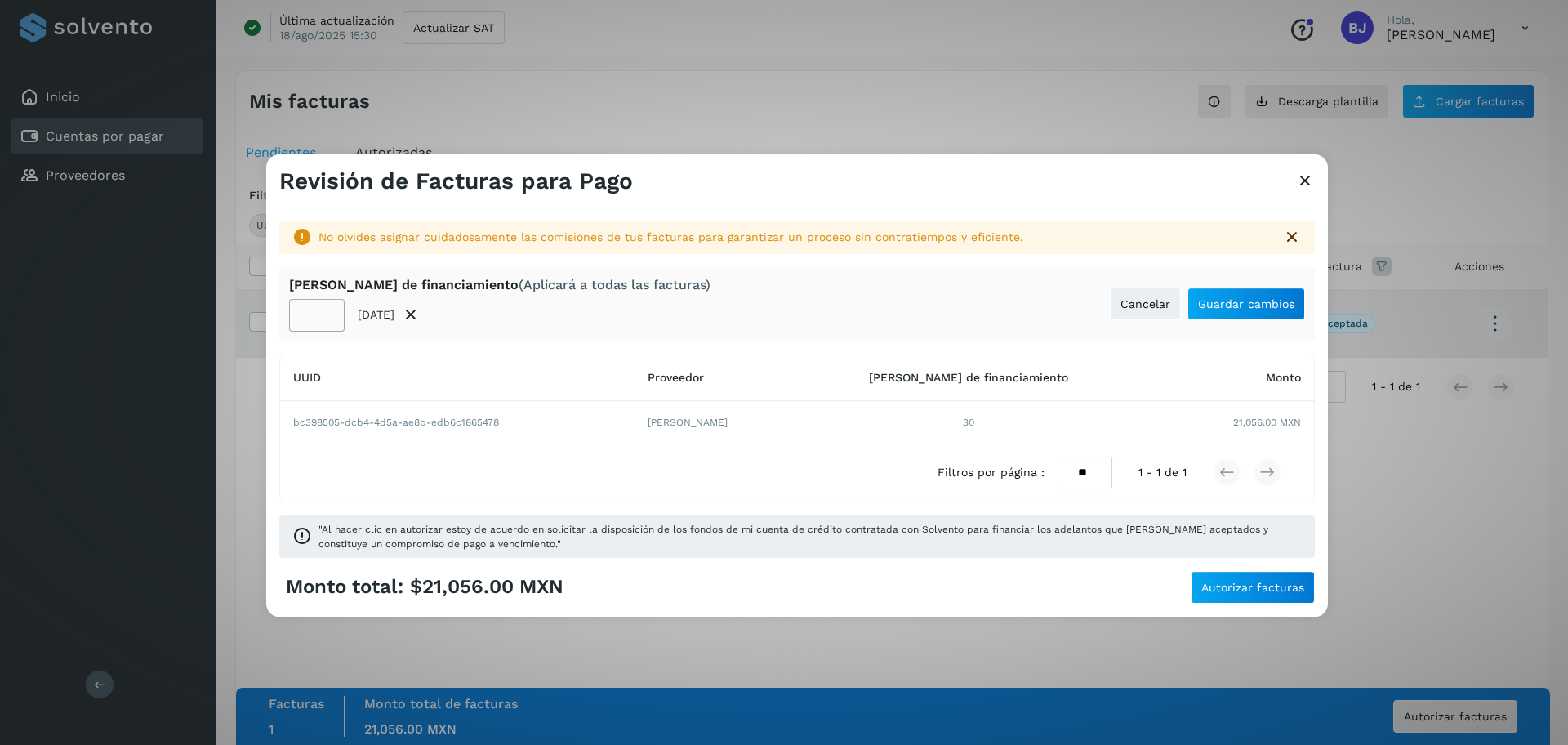
click at [303, 326] on input "**" at bounding box center [317, 315] width 56 height 33
type input "**"
click at [1210, 296] on button "Guardar cambios" at bounding box center [1246, 303] width 118 height 33
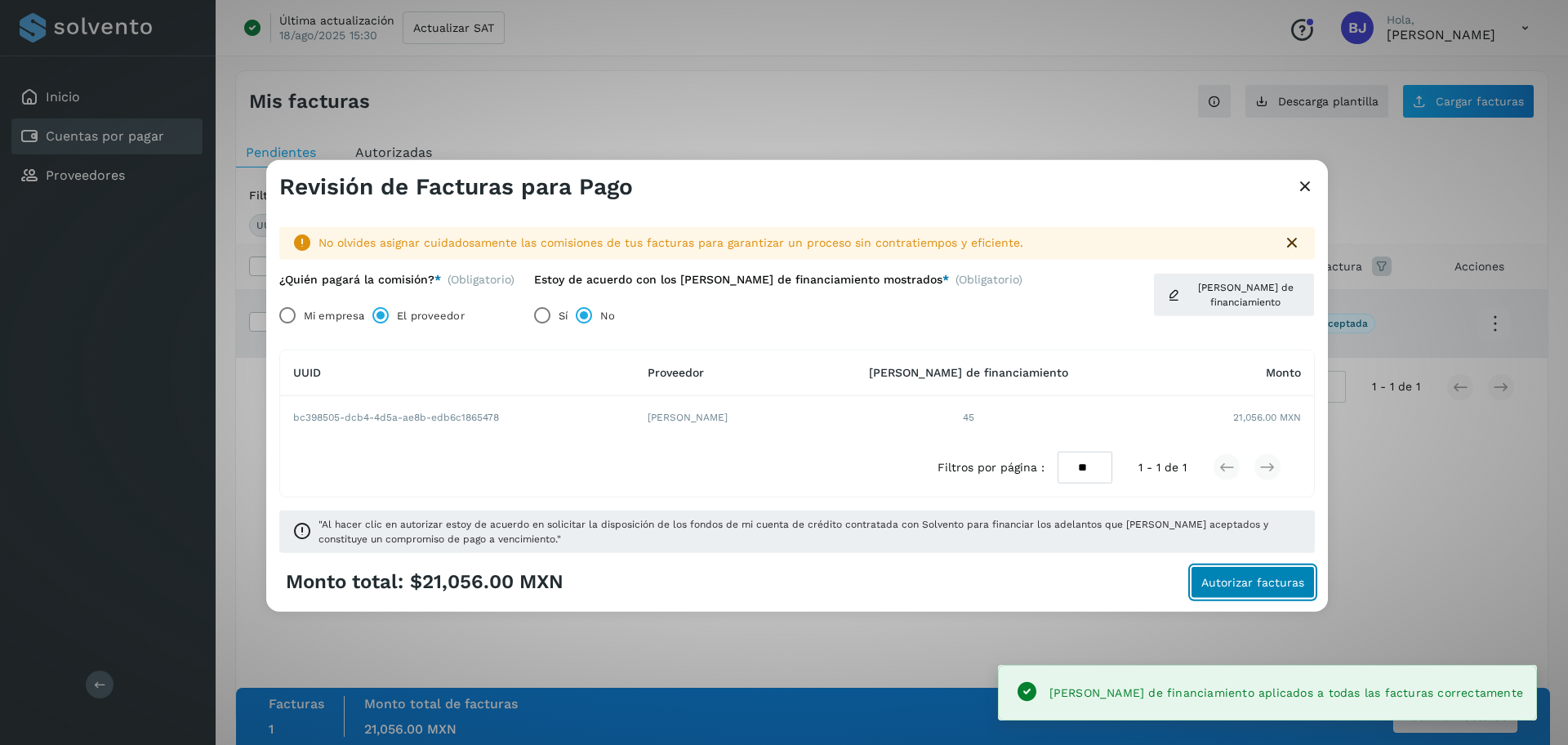
click at [1220, 575] on span "Autorizar facturas" at bounding box center [1252, 581] width 103 height 11
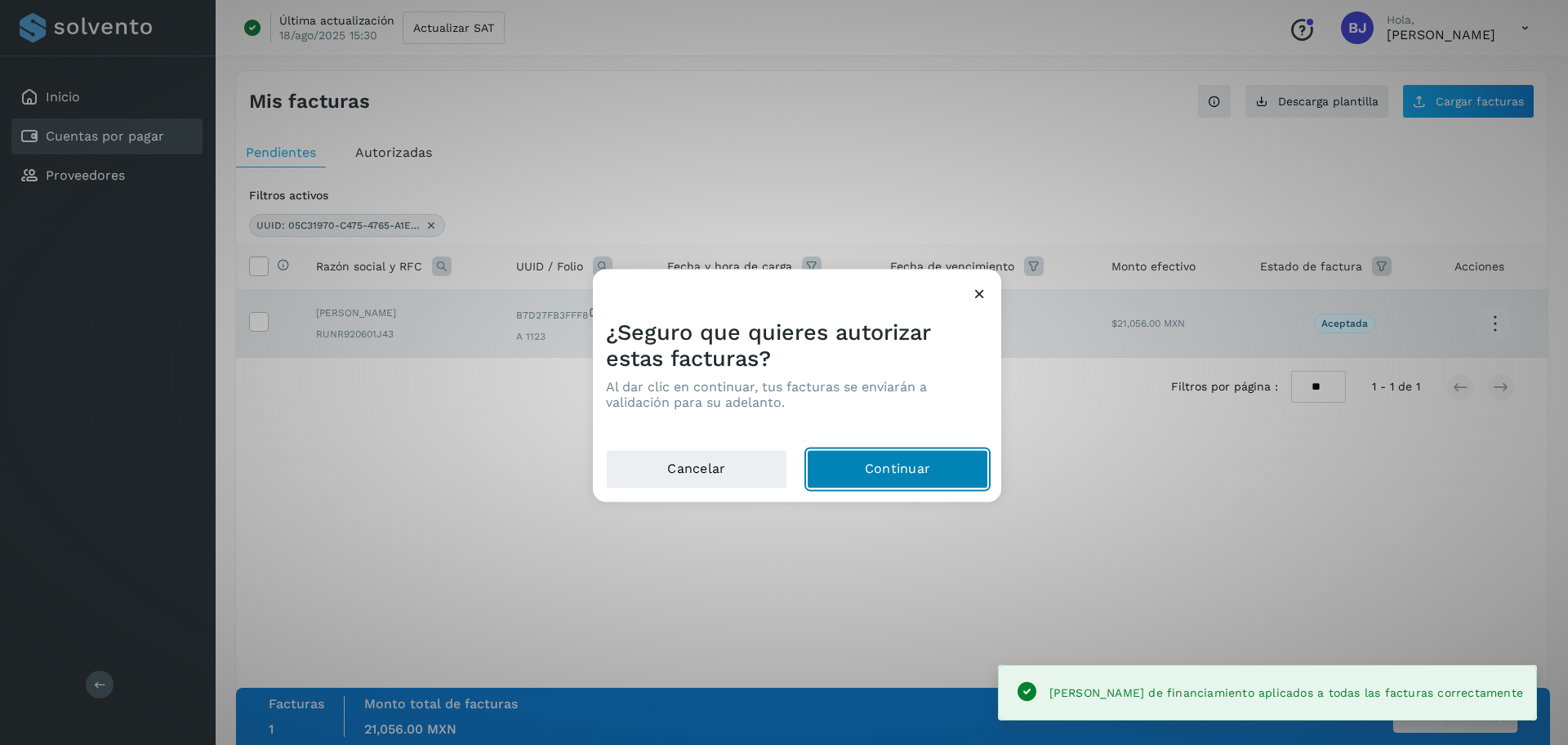
click at [885, 459] on button "Continuar" at bounding box center [898, 470] width 181 height 39
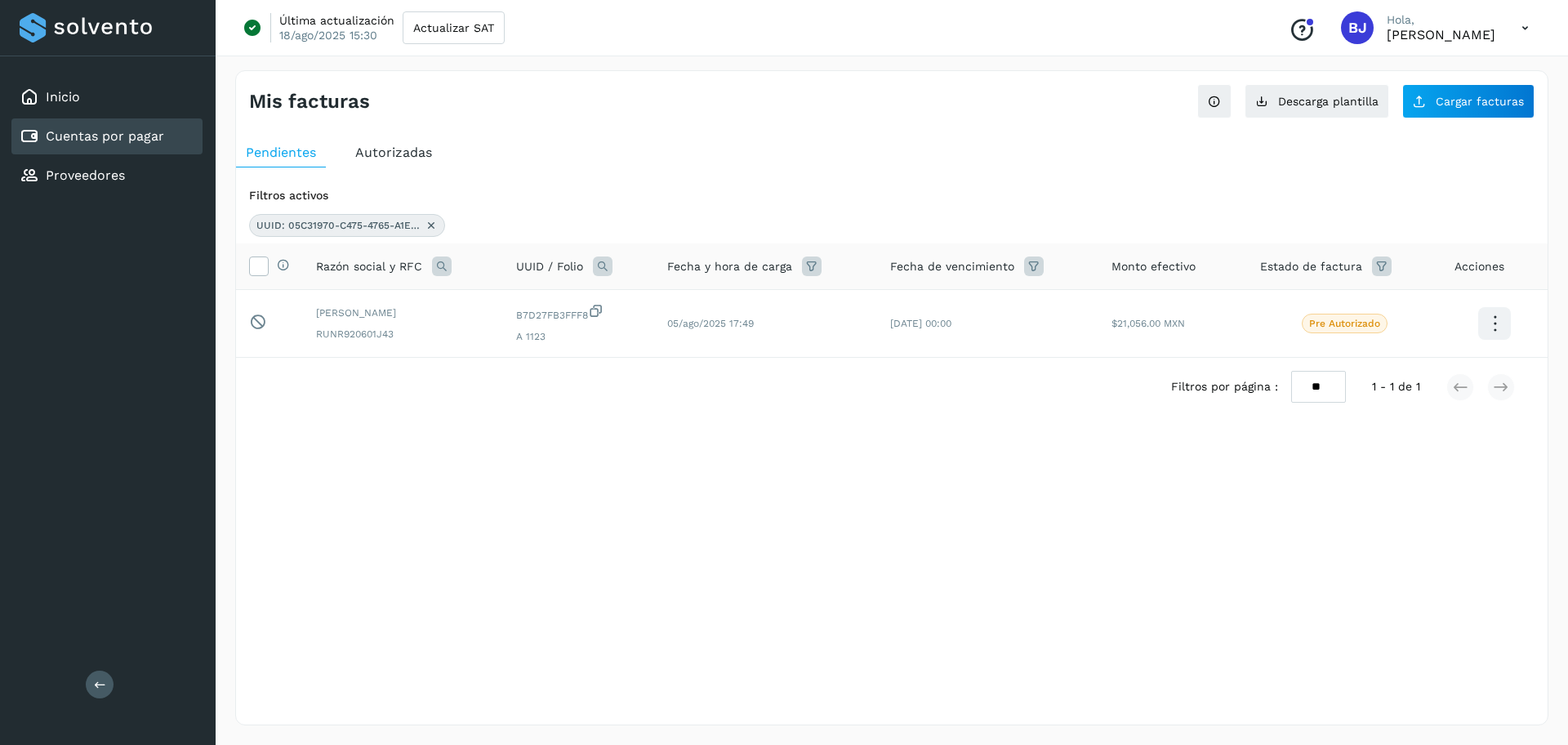
click at [428, 225] on icon at bounding box center [431, 225] width 13 height 13
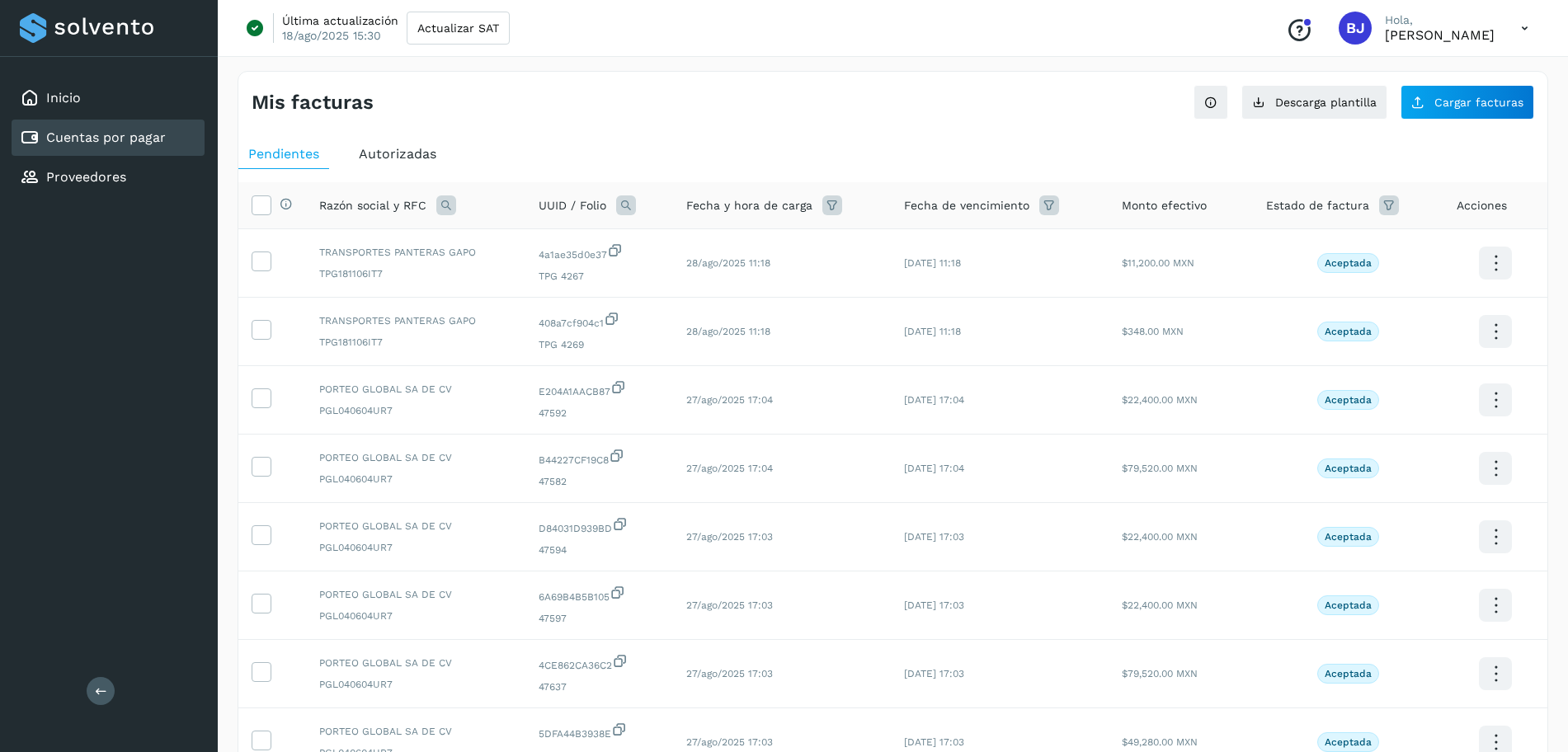
click at [629, 207] on icon at bounding box center [626, 204] width 20 height 20
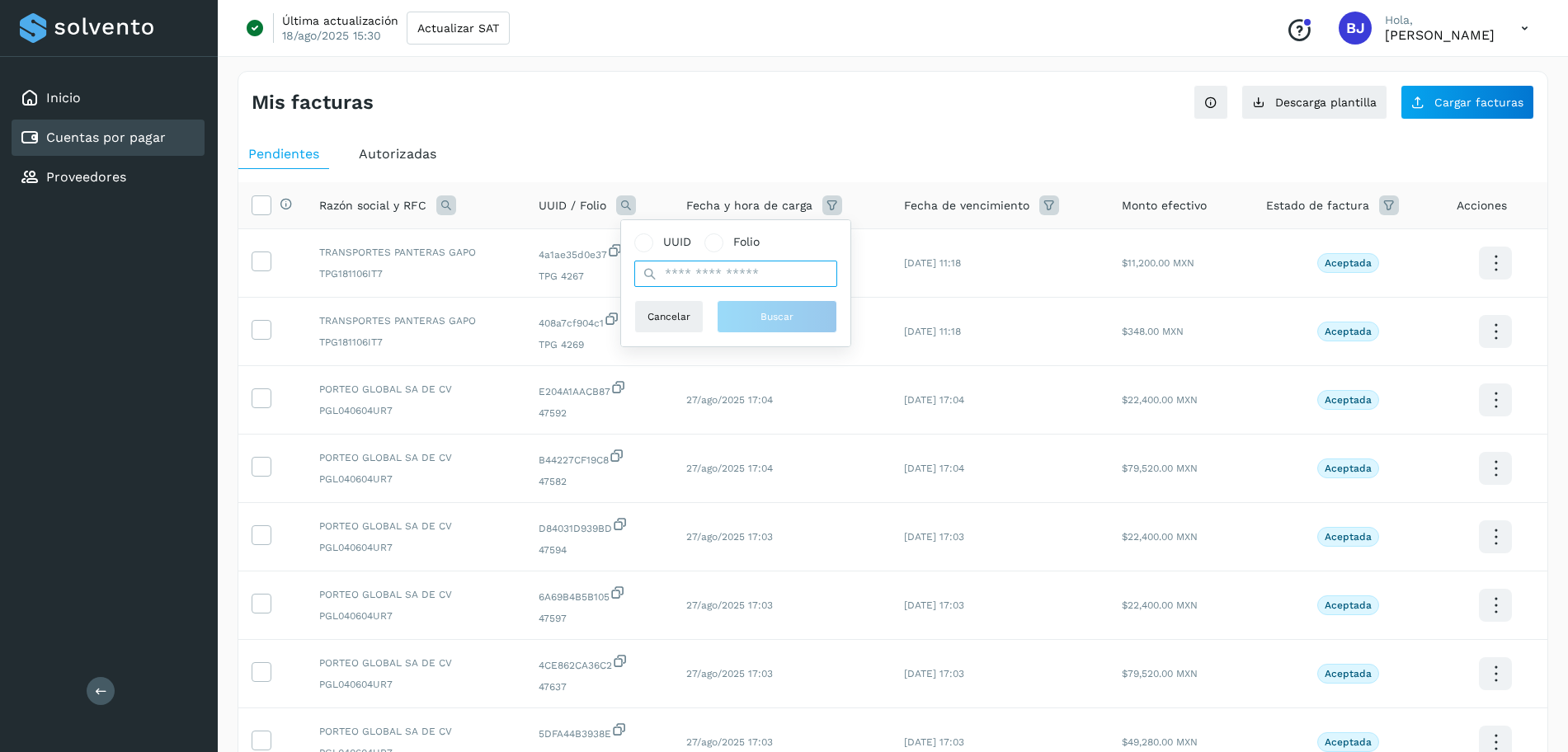
click at [691, 272] on input "text" at bounding box center [735, 273] width 203 height 27
paste input "**********"
type input "**********"
click at [812, 320] on button "Buscar" at bounding box center [785, 317] width 121 height 33
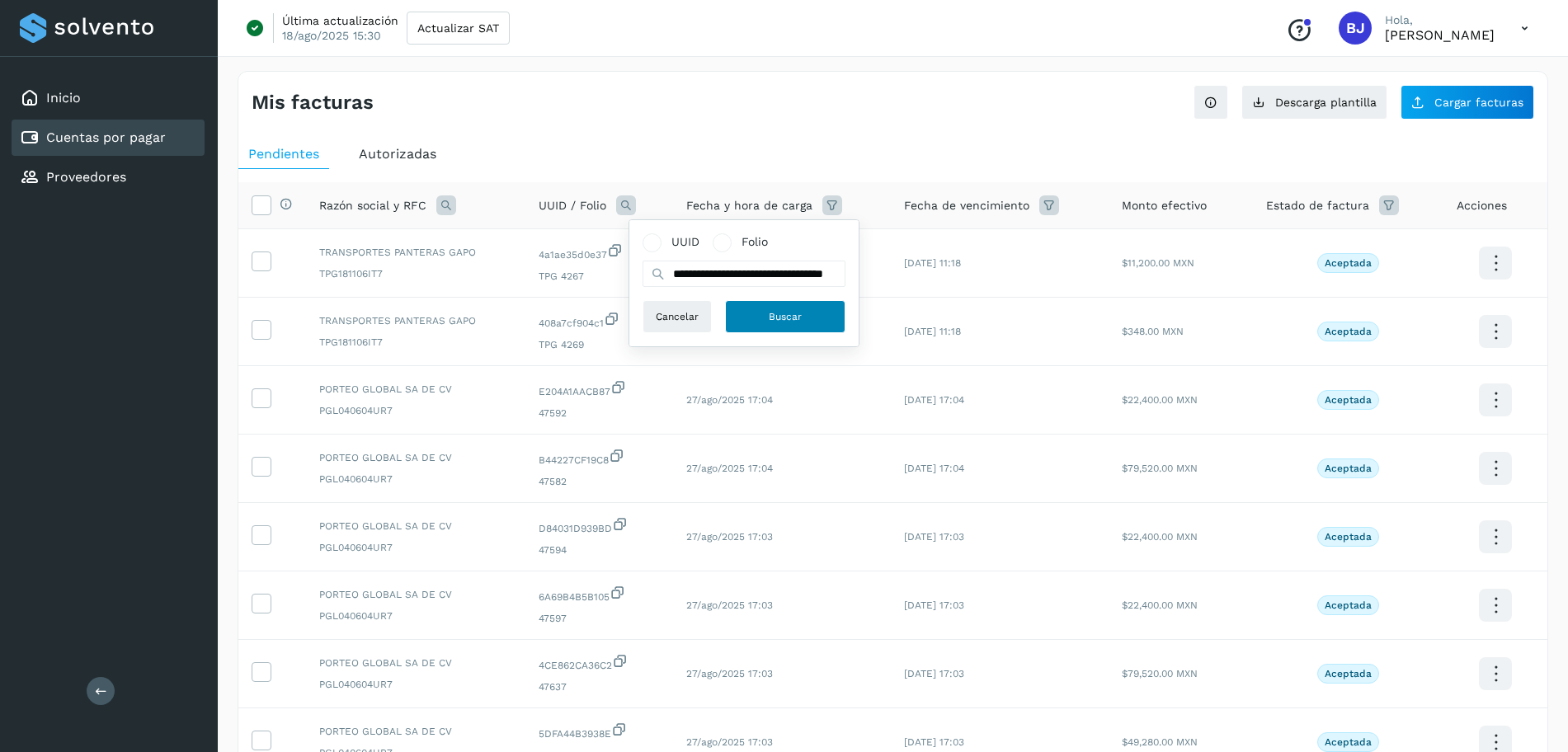
scroll to position [0, 0]
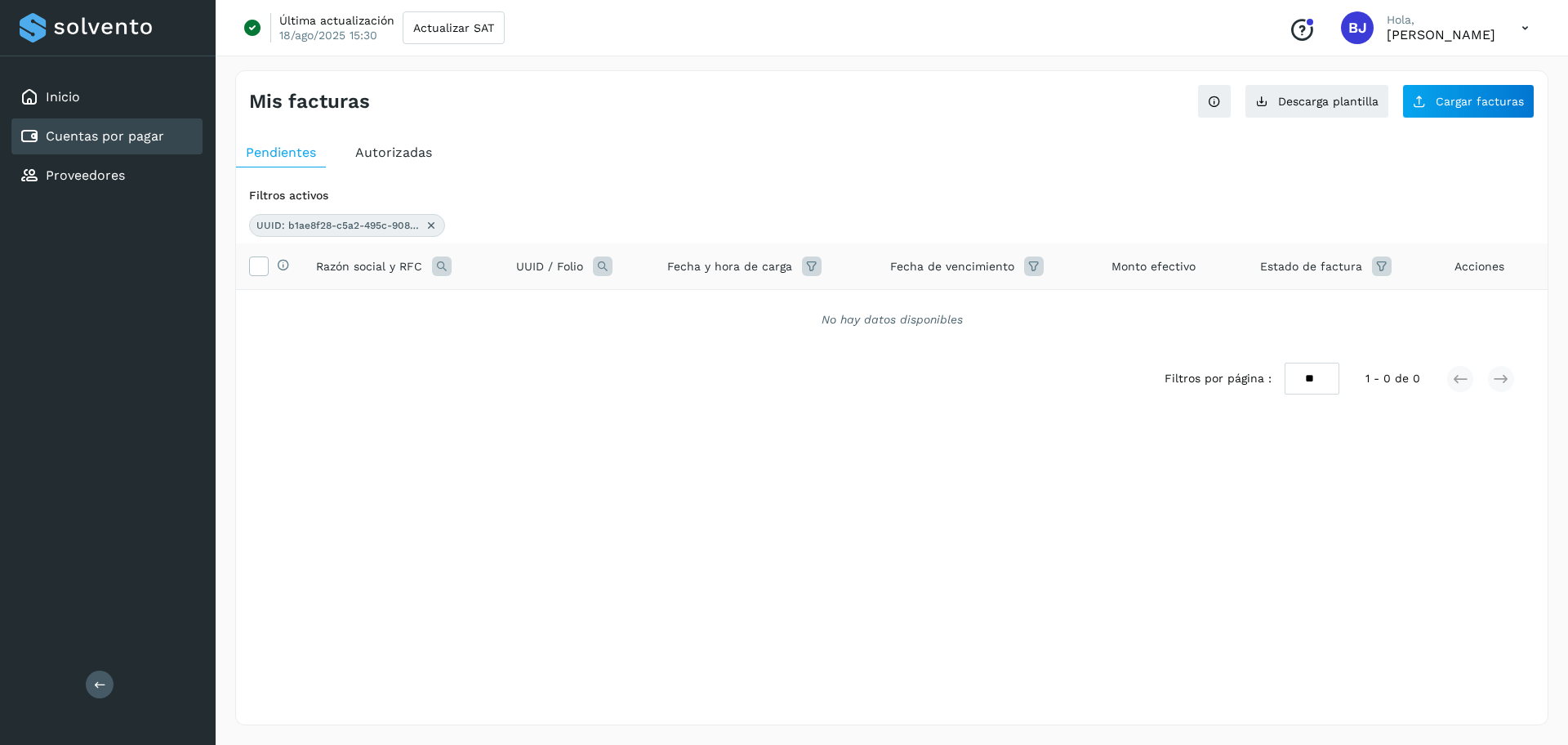
click at [440, 224] on div "UUID: b1ae8f28-c5a2-495c-908f-aff95fb3a5ee" at bounding box center [347, 225] width 196 height 23
click at [426, 227] on icon at bounding box center [431, 225] width 13 height 13
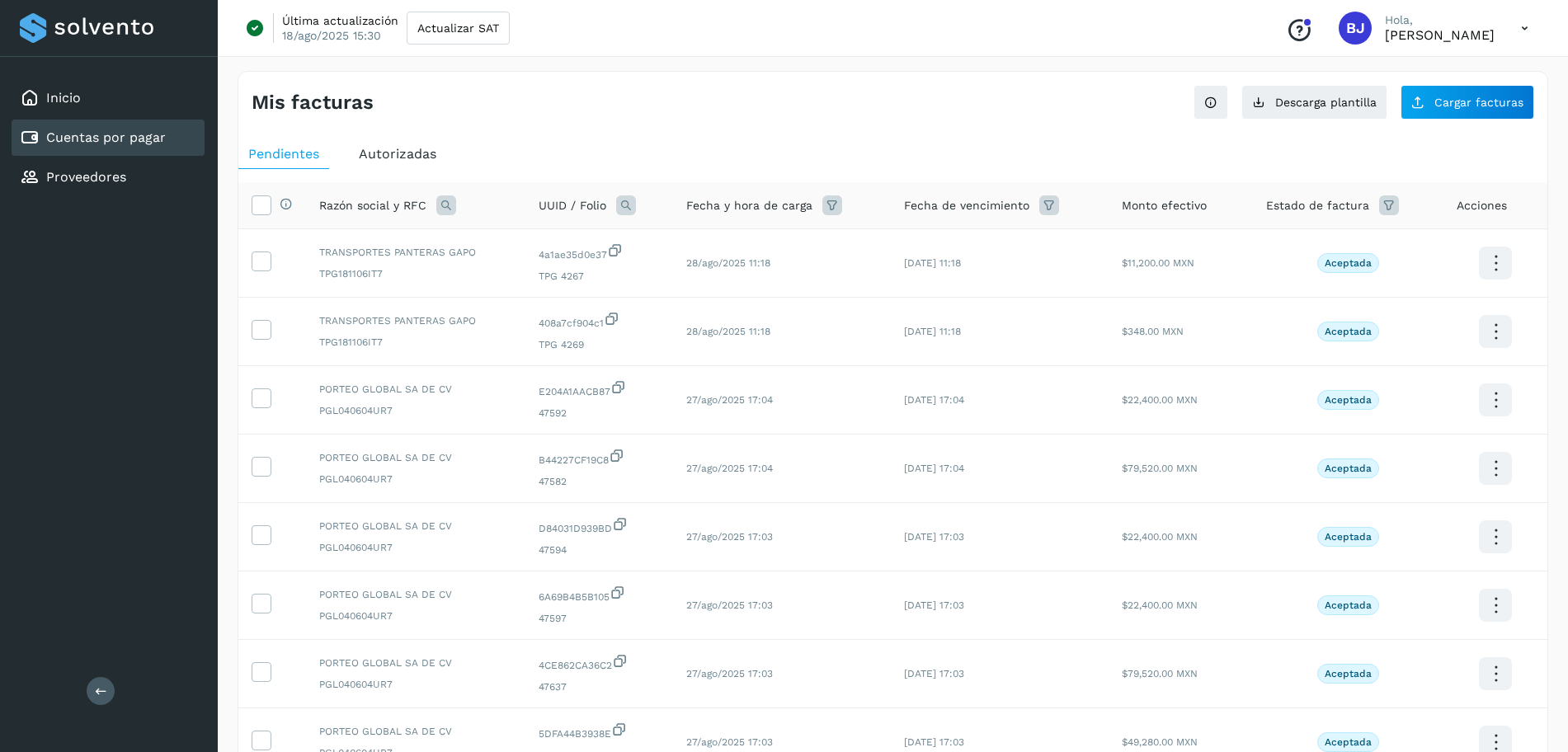
click at [444, 204] on icon at bounding box center [446, 204] width 20 height 20
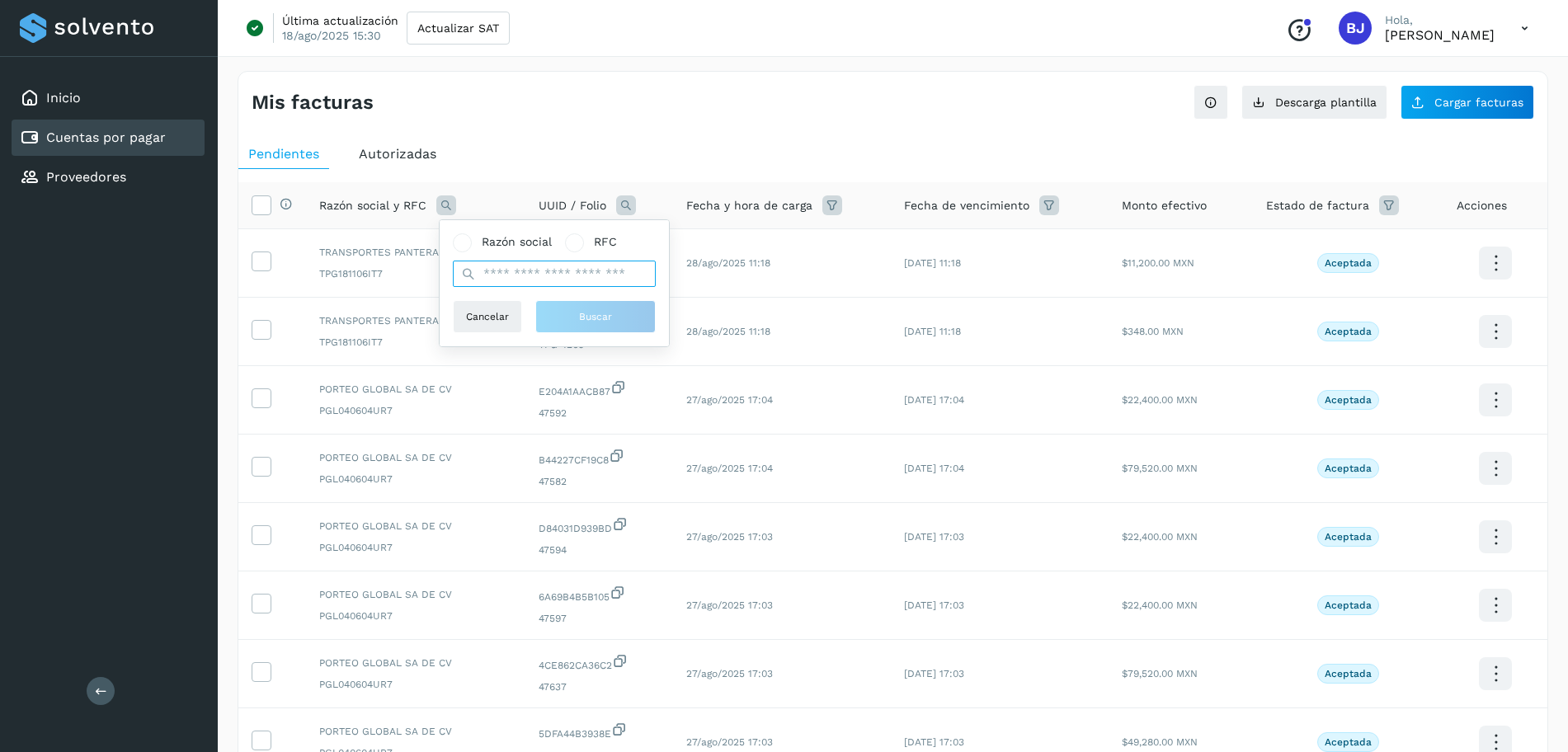
click at [583, 274] on input "text" at bounding box center [554, 273] width 203 height 27
type input "**********"
click at [611, 320] on span "Buscar" at bounding box center [595, 316] width 33 height 15
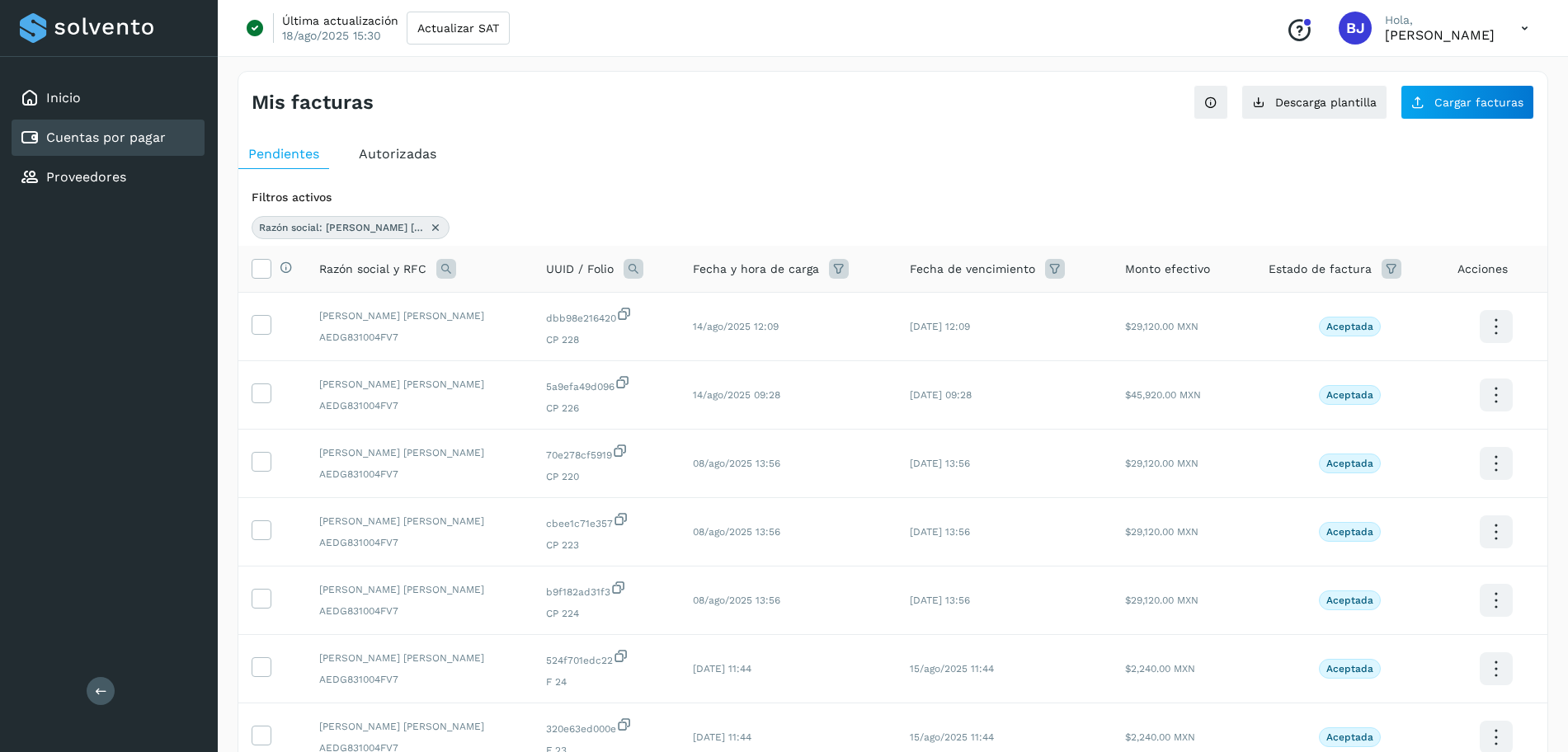
click at [433, 232] on icon at bounding box center [435, 227] width 13 height 13
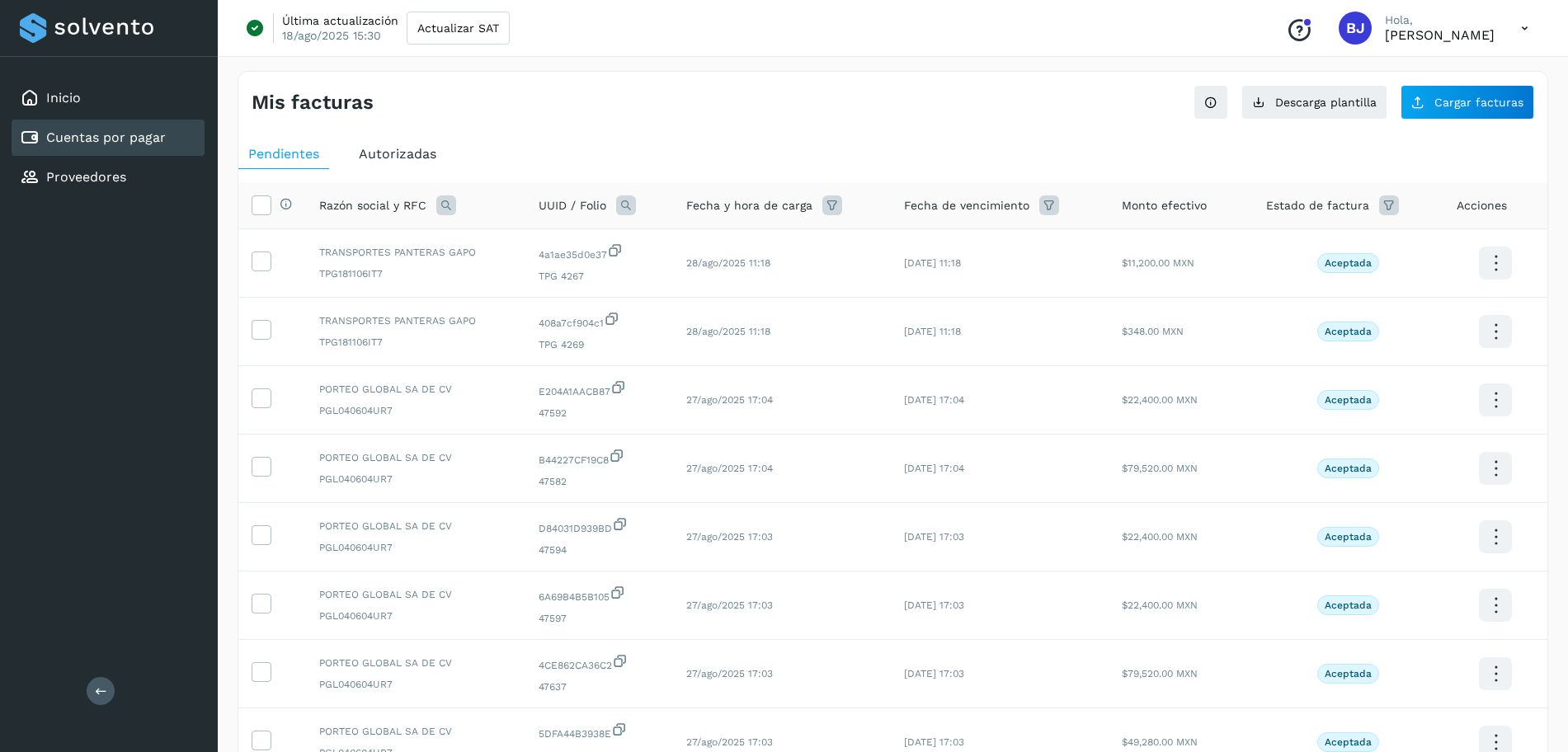
click at [411, 160] on span "Autorizadas" at bounding box center [397, 154] width 78 height 15
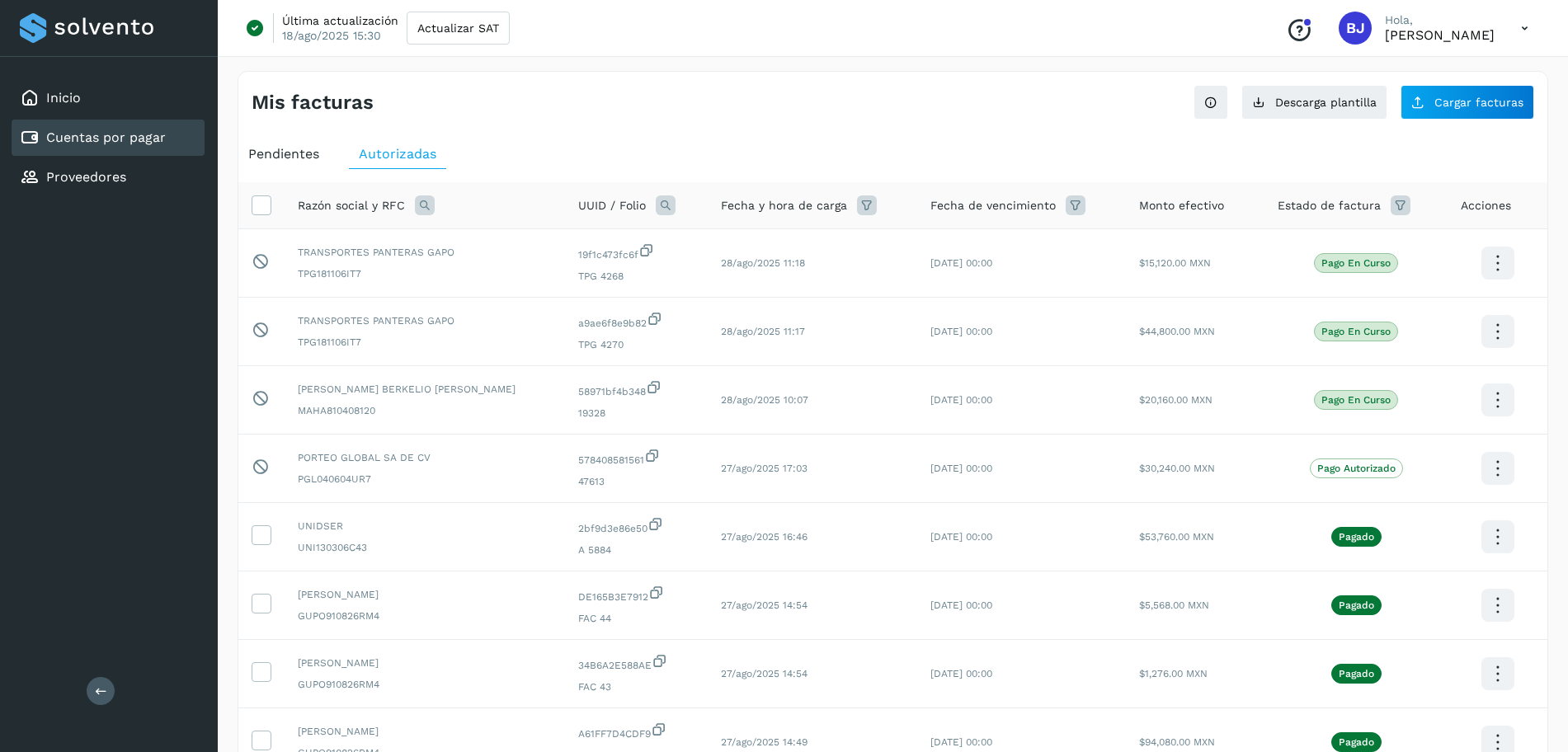
click at [423, 204] on icon at bounding box center [425, 204] width 20 height 20
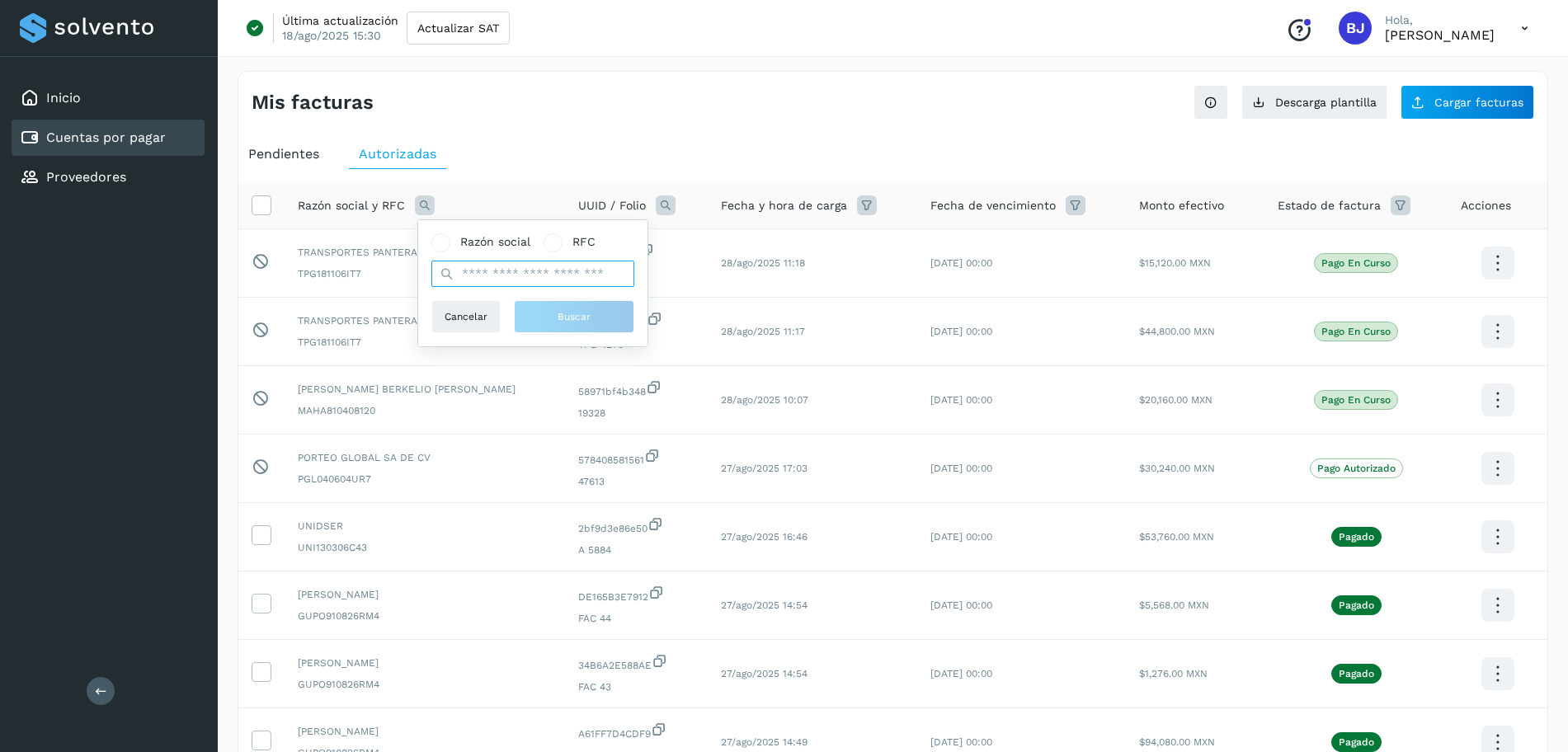
click at [478, 275] on input "text" at bounding box center [532, 273] width 203 height 27
type input "**********"
click at [579, 311] on span "Buscar" at bounding box center [573, 316] width 33 height 15
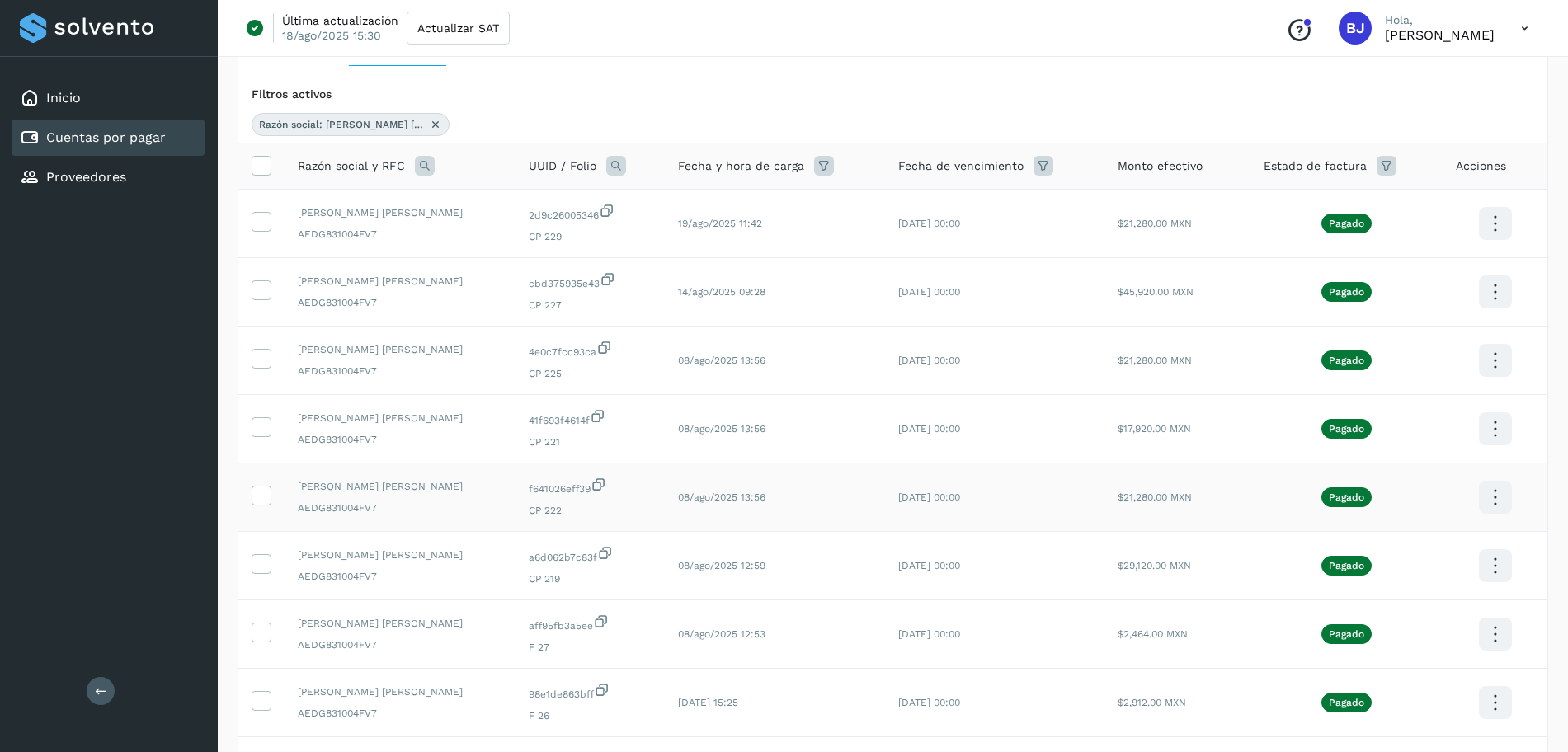
scroll to position [206, 0]
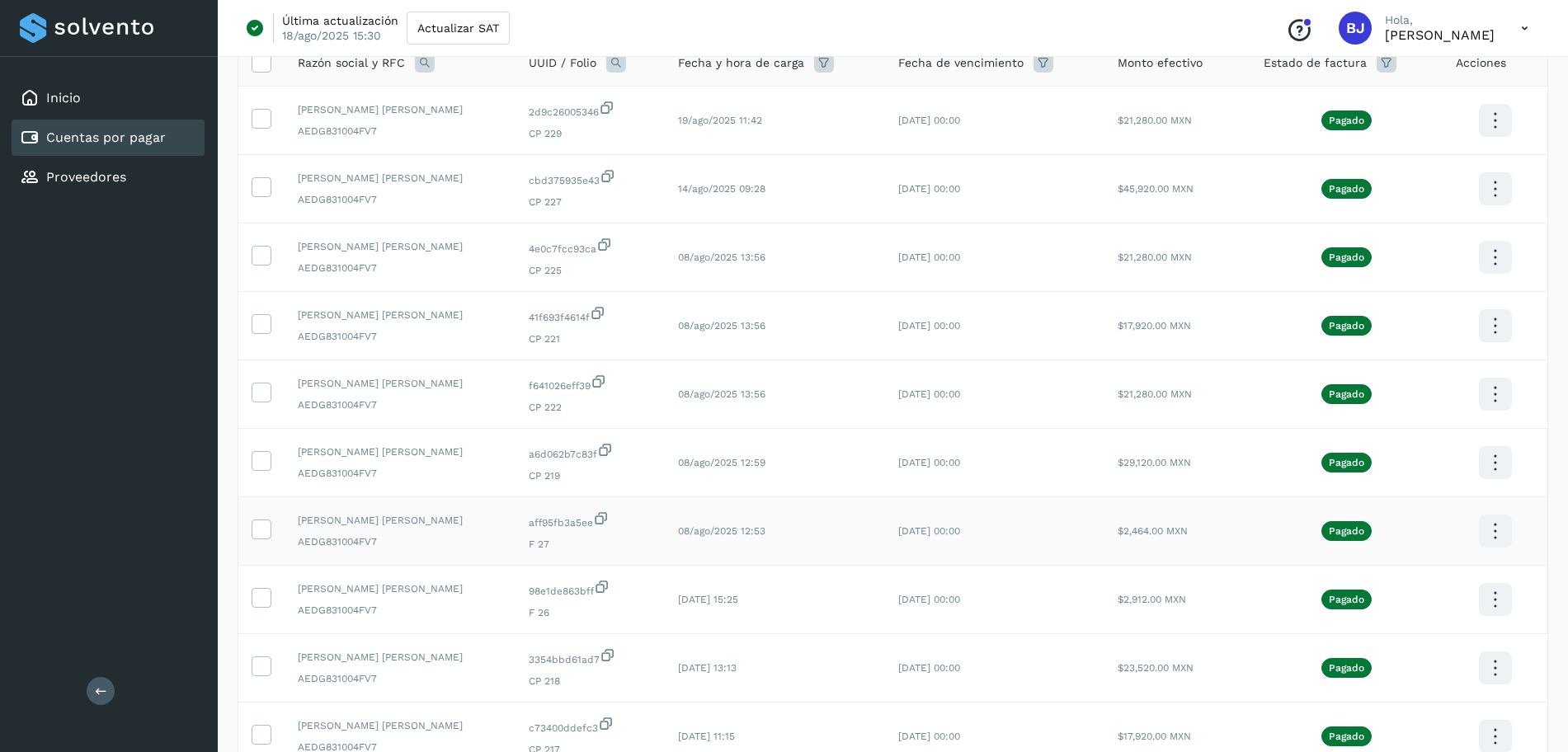
click at [439, 522] on span "[PERSON_NAME] [PERSON_NAME]" at bounding box center [400, 519] width 205 height 15
